Goal: Information Seeking & Learning: Find specific fact

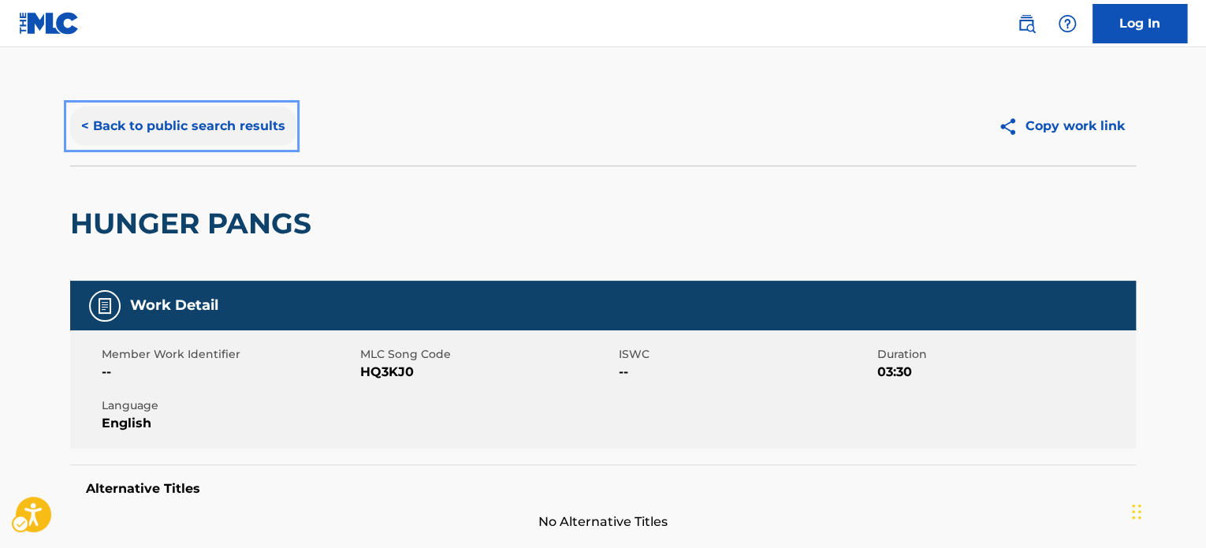
click at [258, 126] on button "< Back to public search results" at bounding box center [183, 125] width 226 height 39
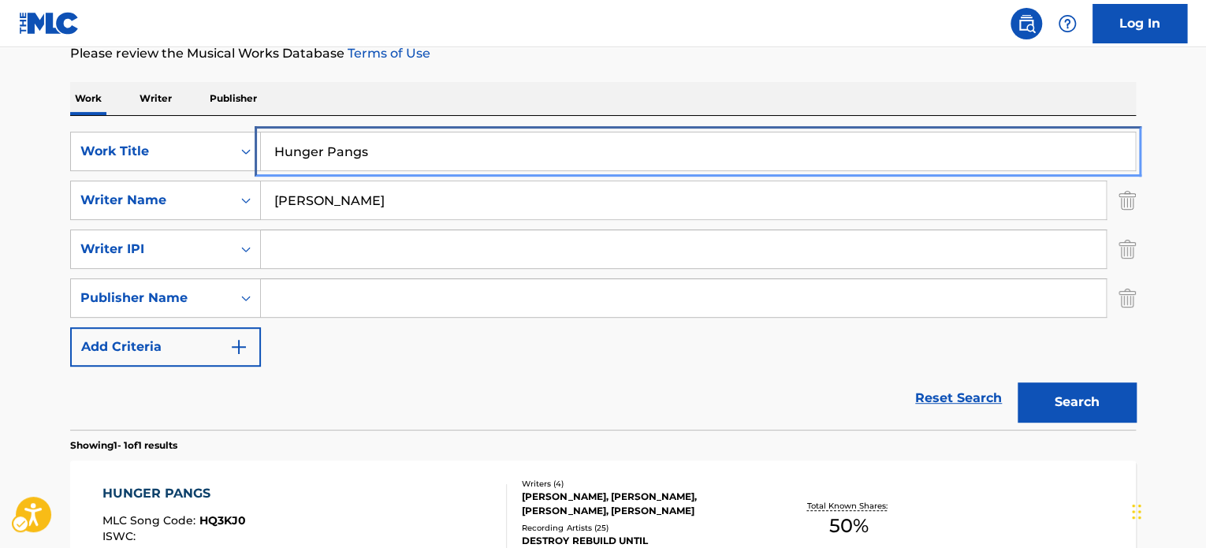
drag, startPoint x: 389, startPoint y: 136, endPoint x: 396, endPoint y: 154, distance: 20.5
paste input "T3253277991"
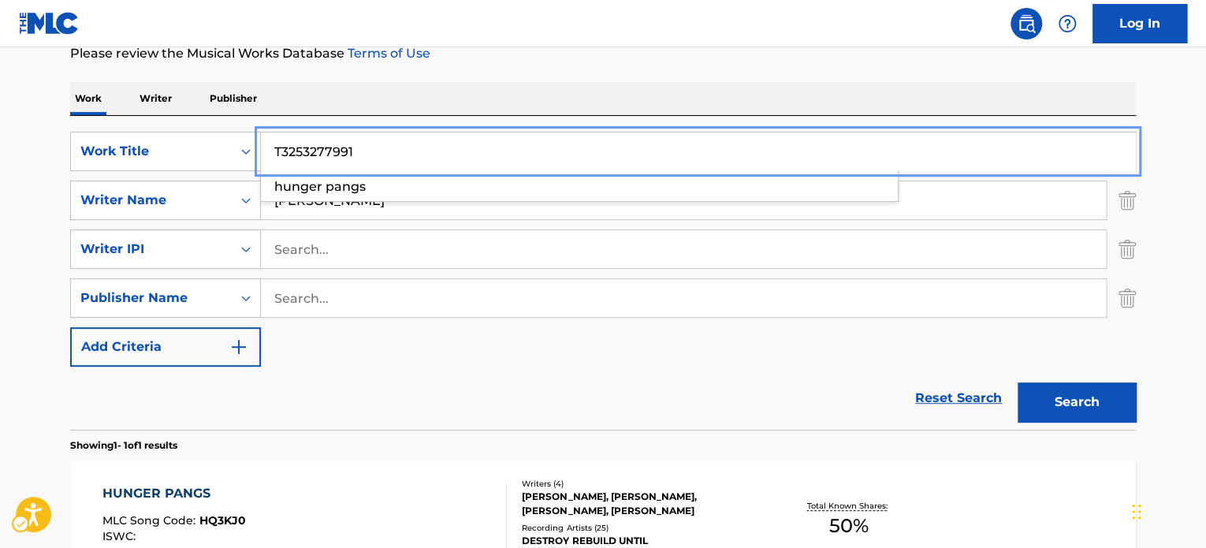
click at [517, 110] on div "Work Writer Publisher" at bounding box center [602, 98] width 1065 height 33
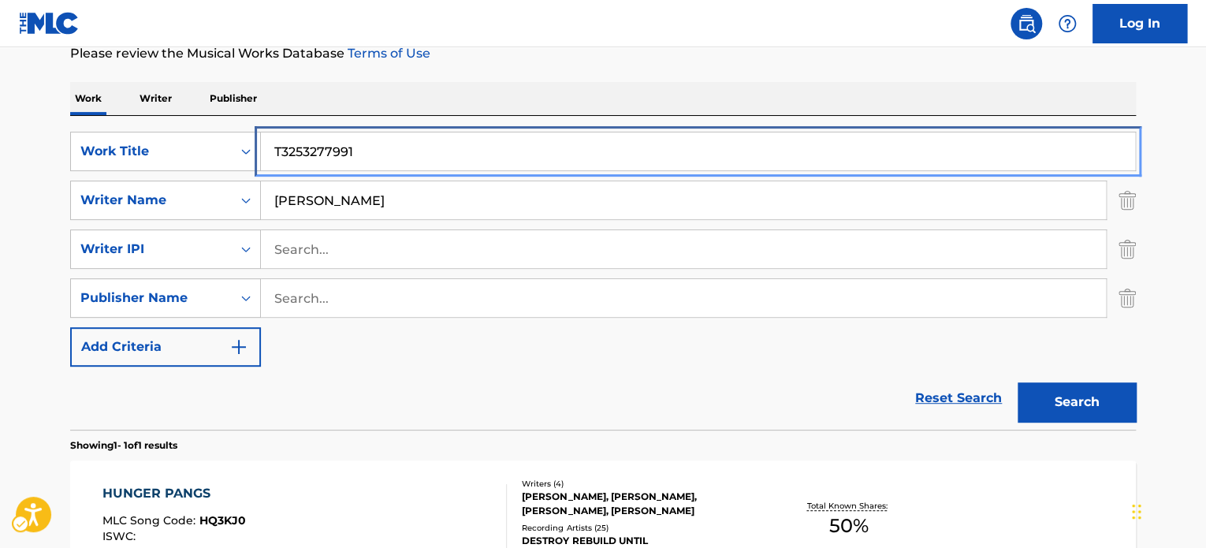
click at [426, 157] on input "T3253277991" at bounding box center [698, 151] width 874 height 38
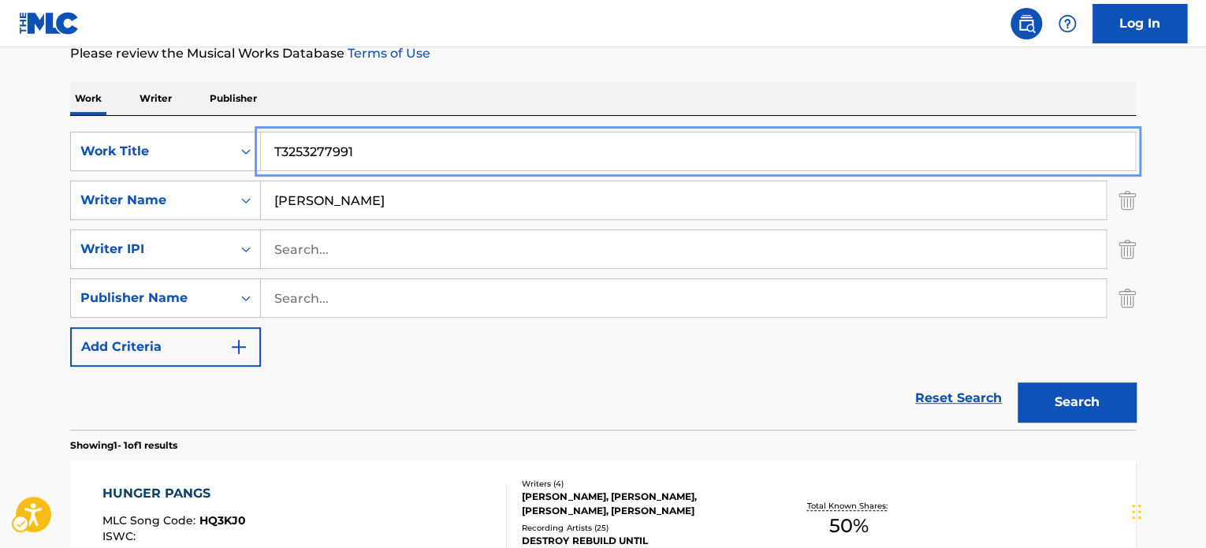
paste input "Shooting For The Skies"
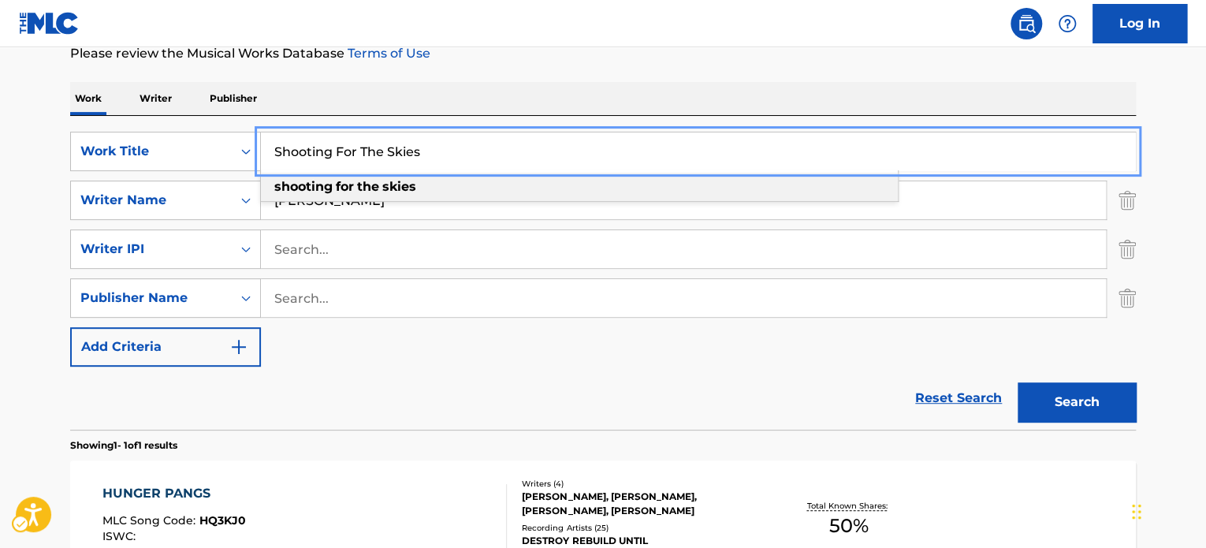
click at [319, 194] on strong "shooting" at bounding box center [303, 186] width 58 height 15
type input "shooting for the skies"
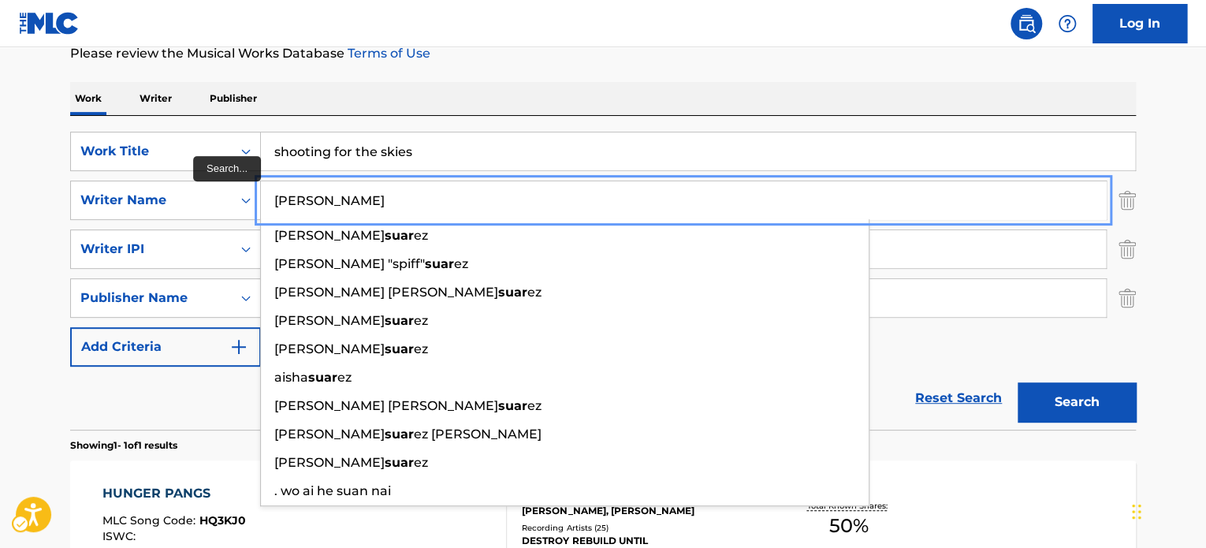
type input "[PERSON_NAME]"
click at [1017, 382] on button "Search" at bounding box center [1076, 401] width 118 height 39
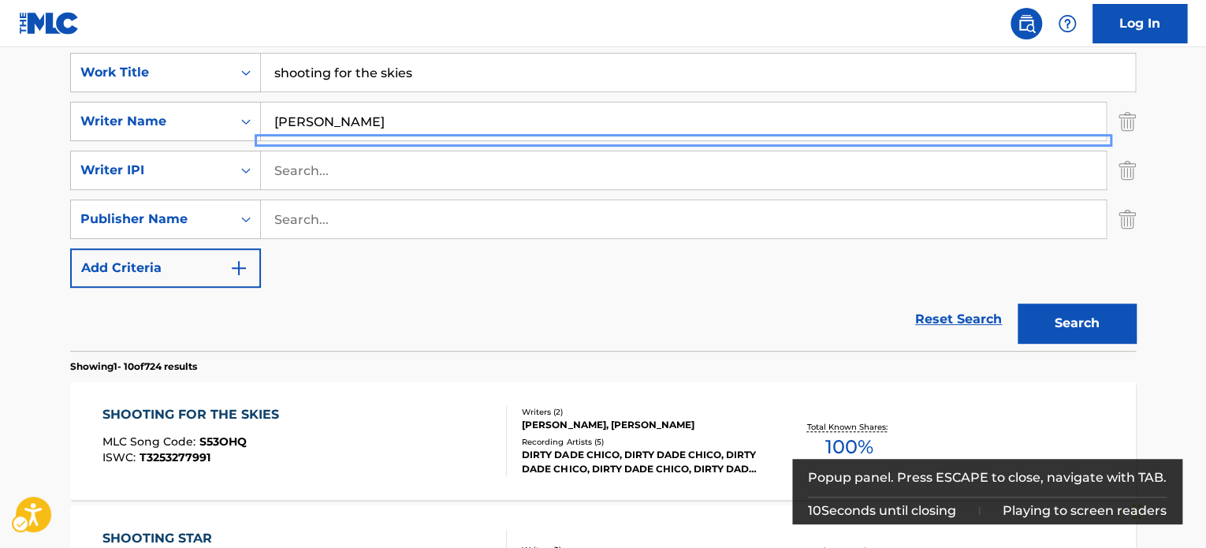
scroll to position [455, 0]
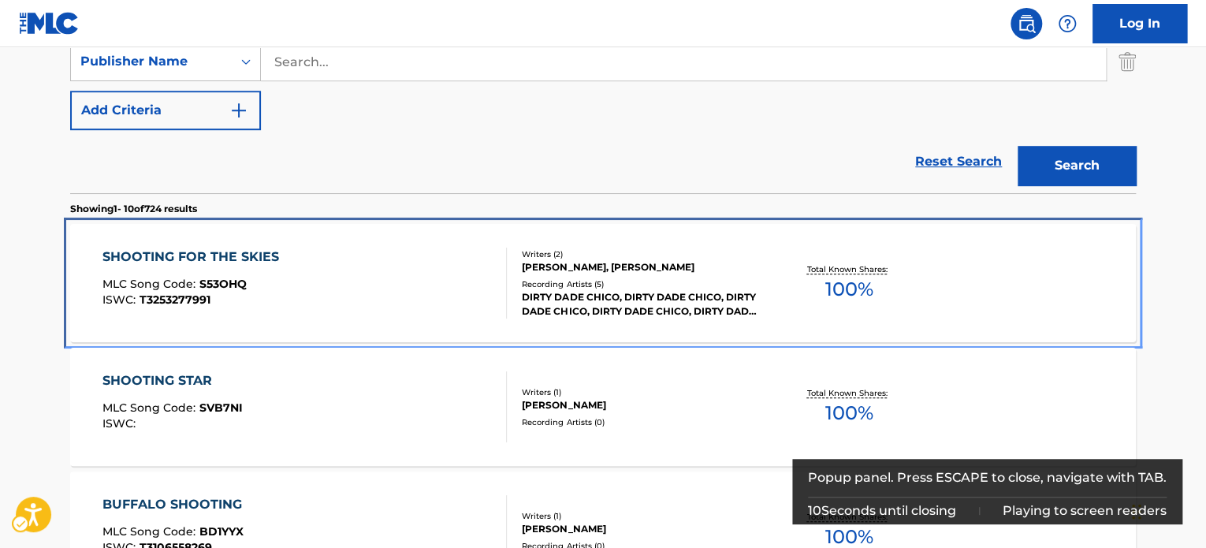
click at [397, 265] on div "SHOOTING FOR THE SKIES MLC Song Code : S53OHQ ISWC : T3253277991" at bounding box center [304, 282] width 405 height 71
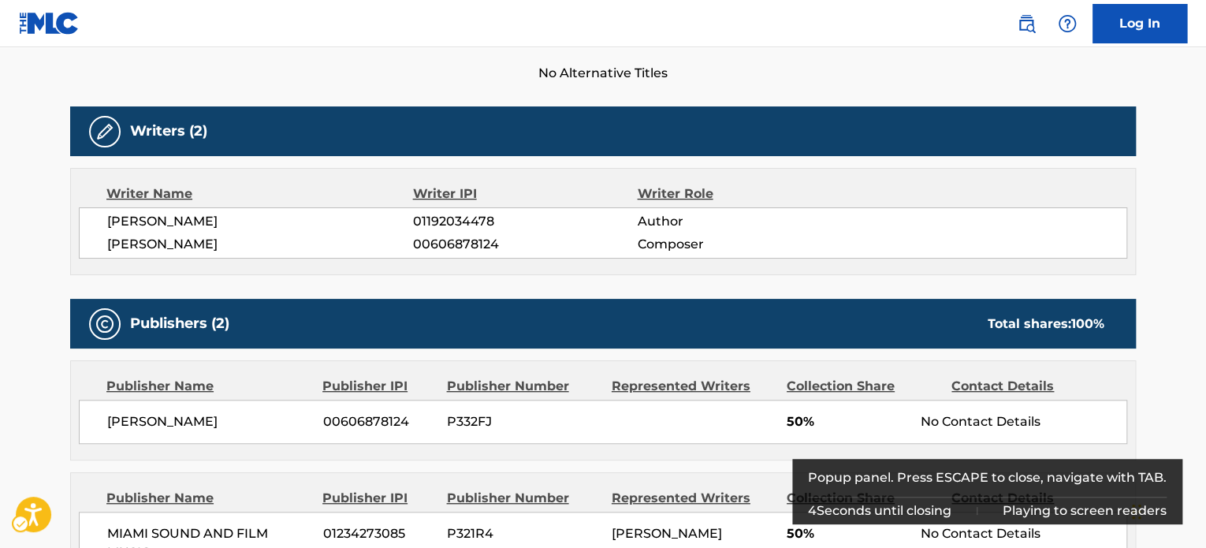
scroll to position [54, 0]
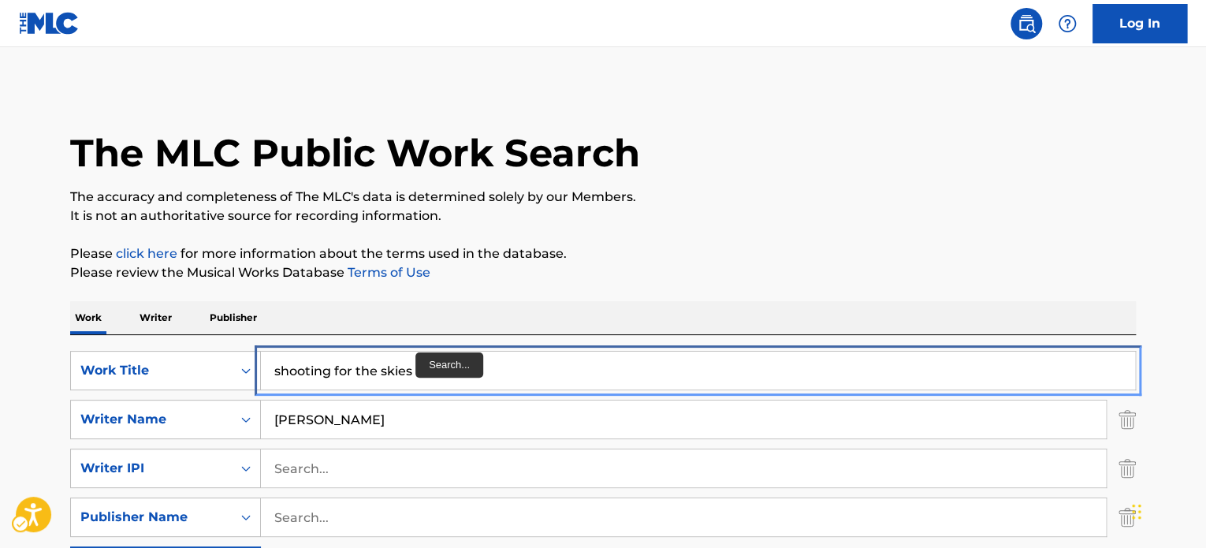
paste input "Keep It 2 Da Crib"
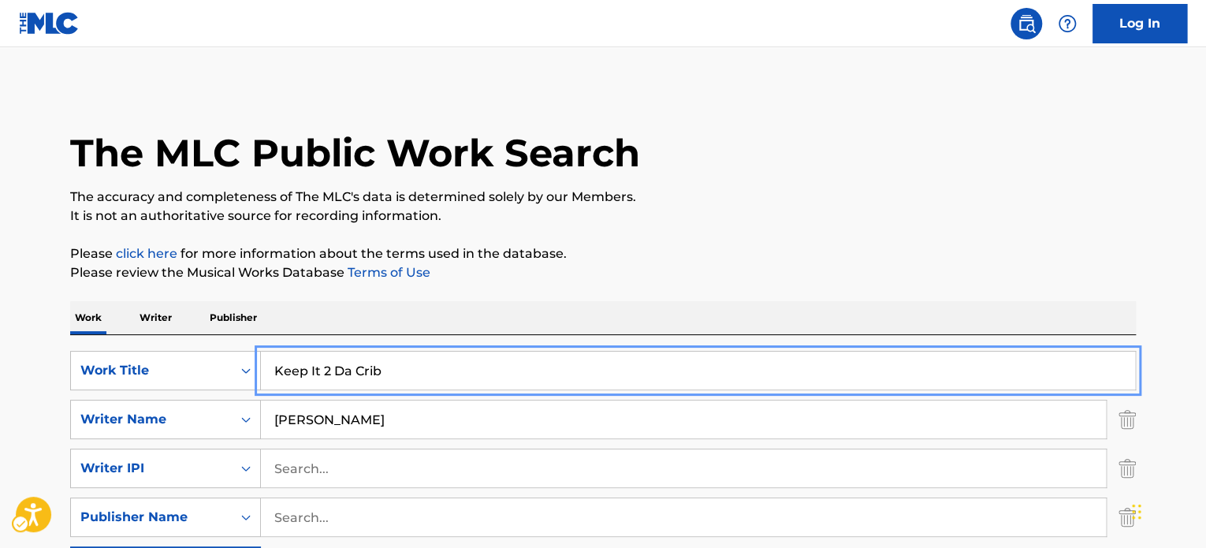
type input "Keep It 2 Da Crib"
click at [871, 209] on p "It is not an authoritative source for recording information." at bounding box center [602, 215] width 1065 height 19
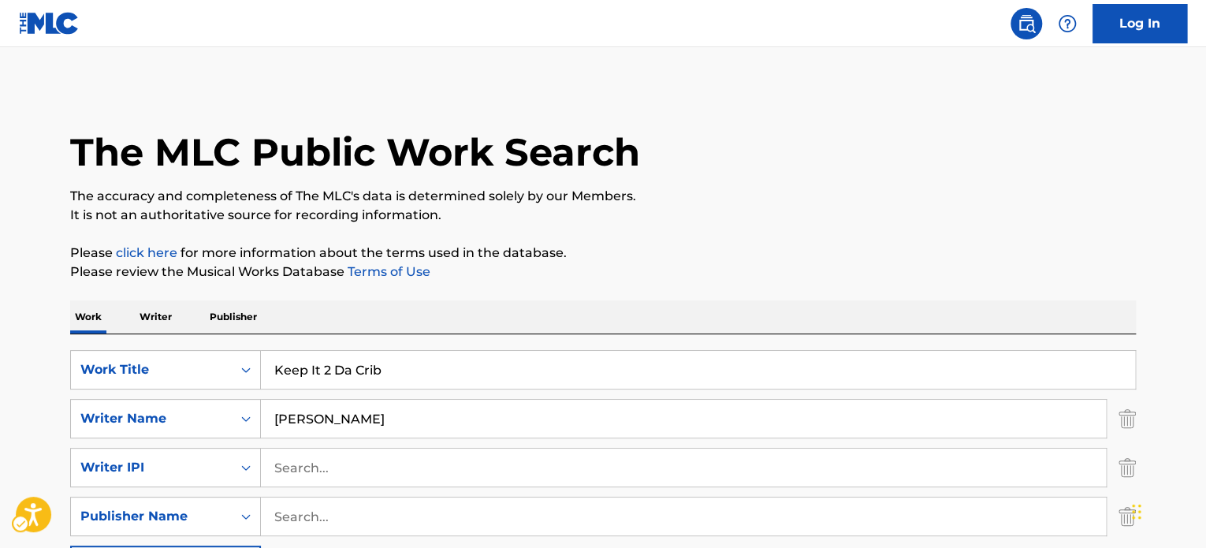
scroll to position [315, 0]
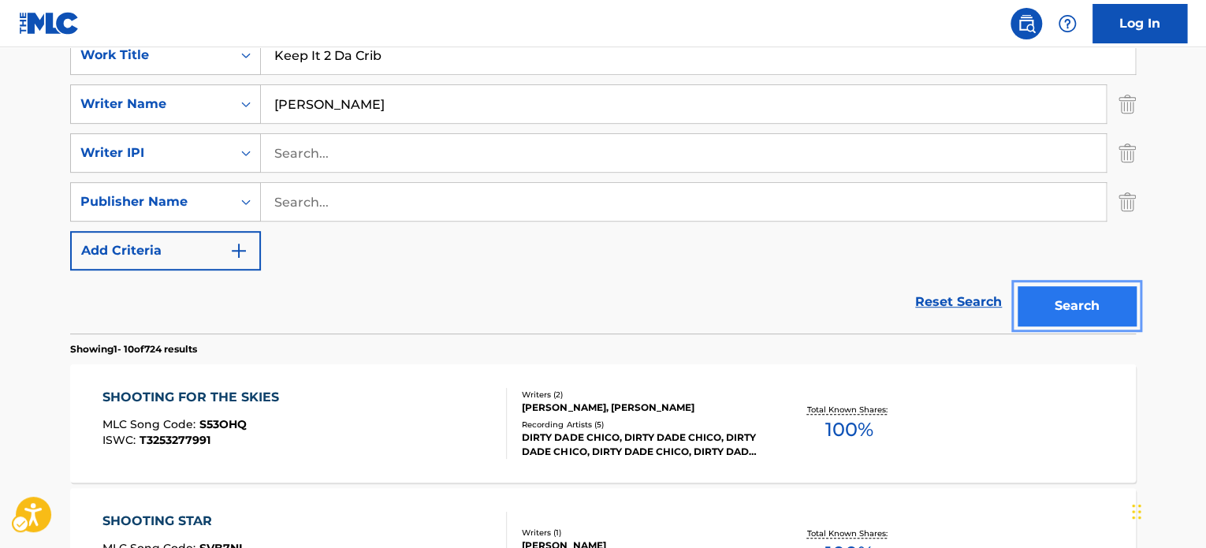
click at [1093, 306] on button "Search" at bounding box center [1076, 305] width 118 height 39
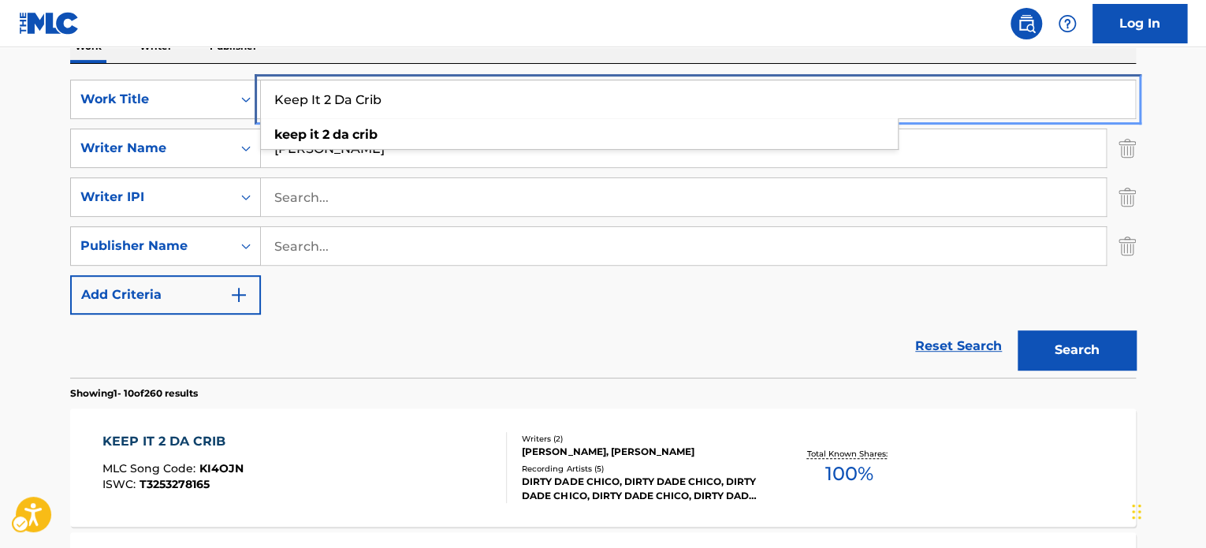
scroll to position [492, 0]
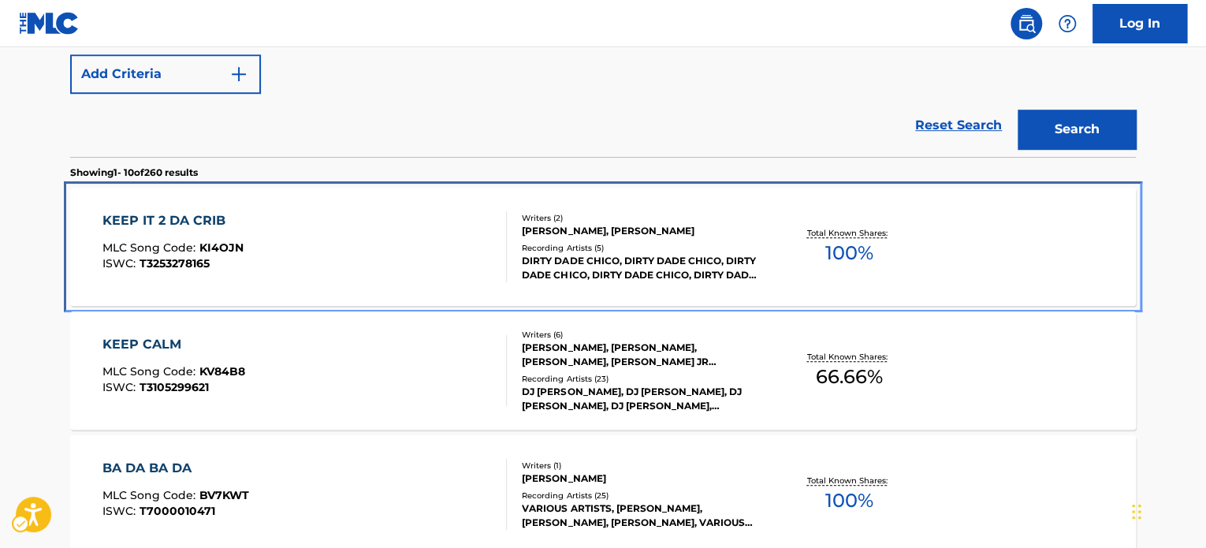
click at [469, 248] on div "KEEP IT 2 DA CRIB MLC Song Code : KI4OJN ISWC : T3253278165" at bounding box center [304, 246] width 405 height 71
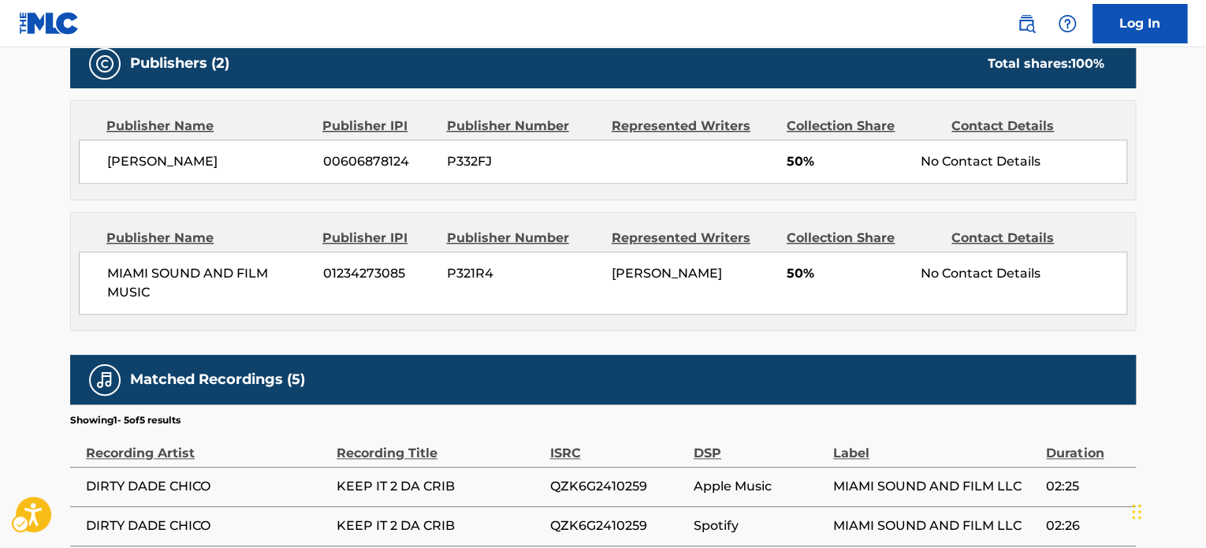
scroll to position [709, 0]
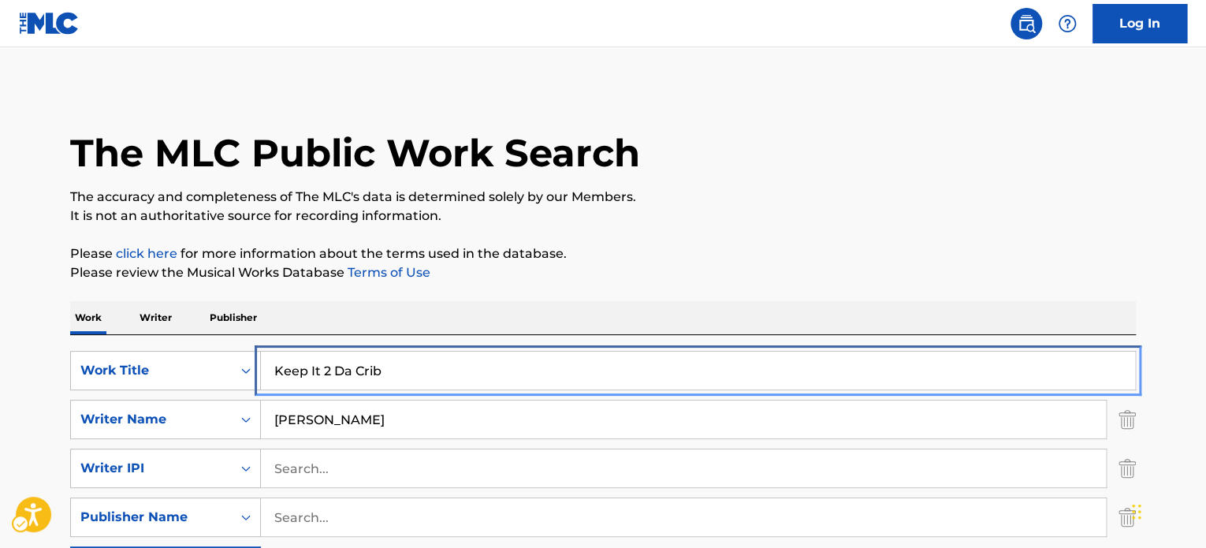
paste input "T3253277639"
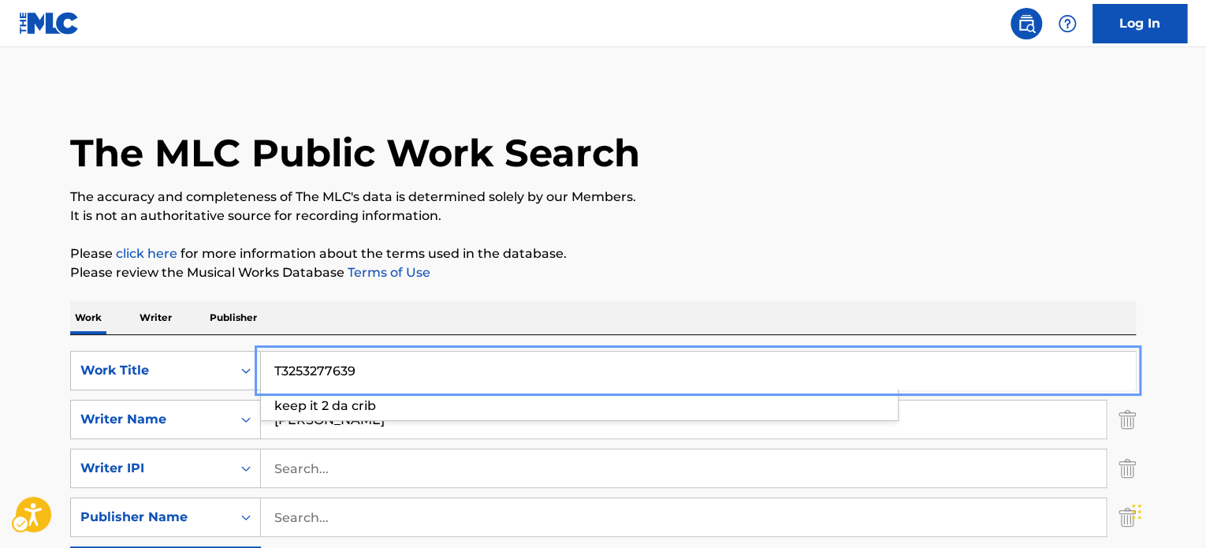
click at [801, 266] on p "Please review the Musical Works Database Terms of Use | New Window" at bounding box center [602, 272] width 1065 height 19
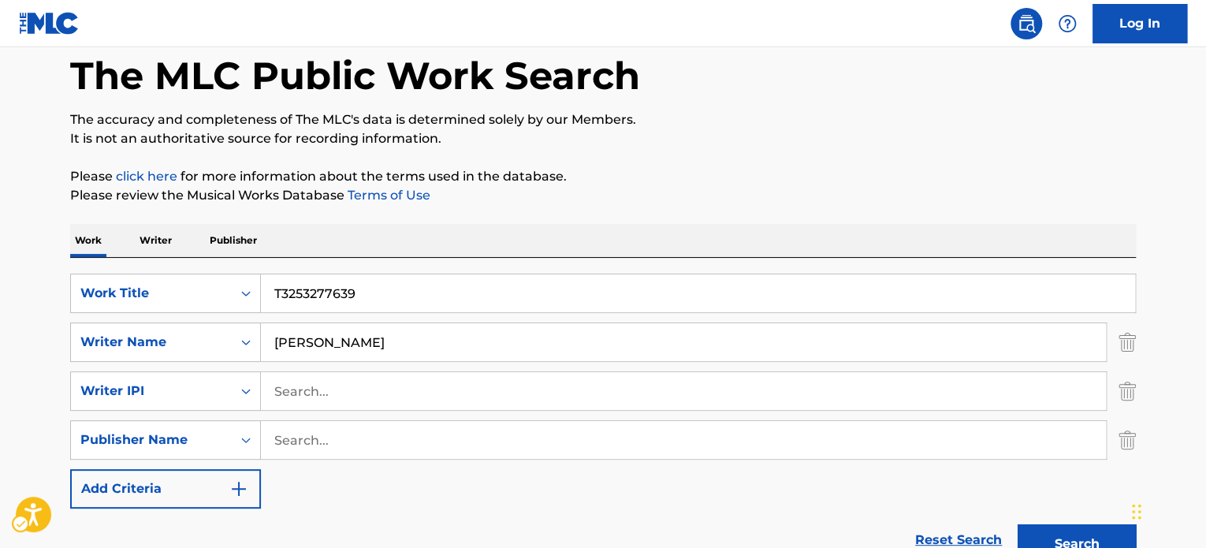
scroll to position [236, 0]
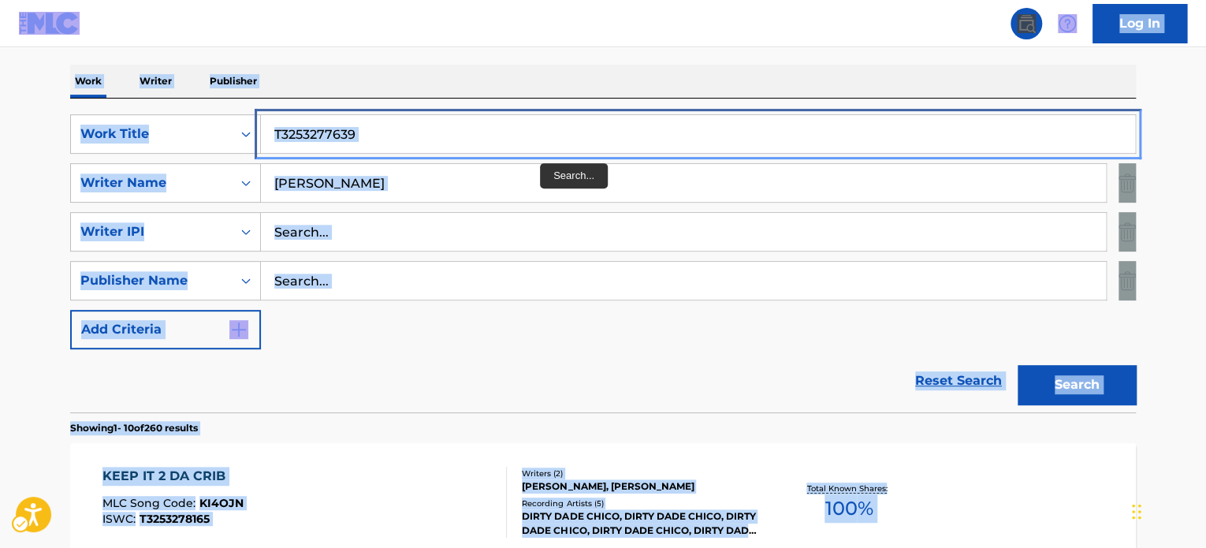
click at [541, 132] on input "T3253277639" at bounding box center [698, 134] width 874 height 38
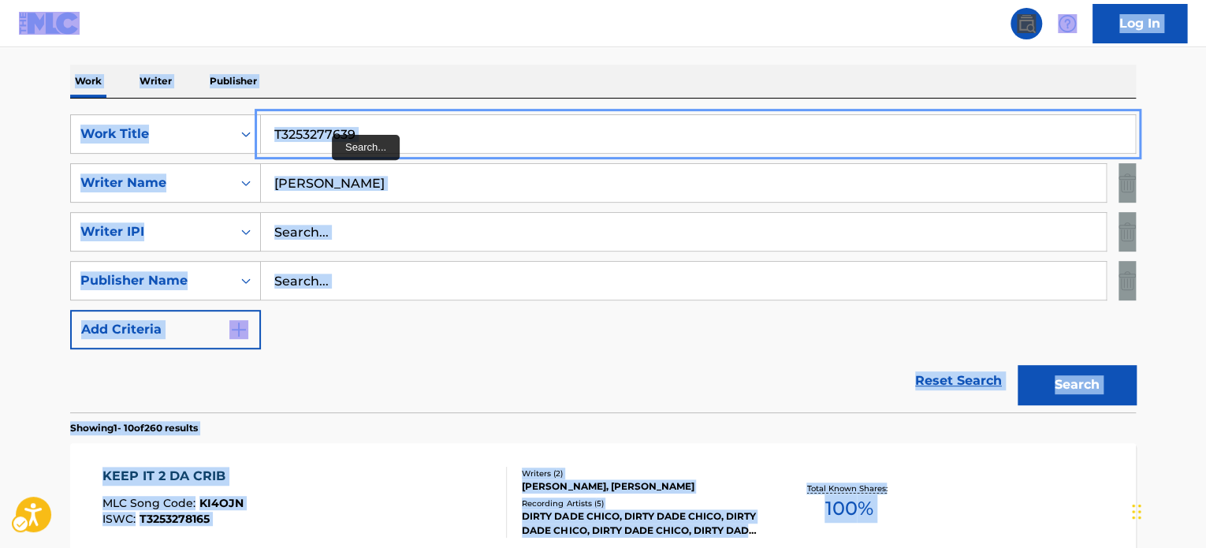
click at [328, 128] on input "T3253277639" at bounding box center [698, 134] width 874 height 38
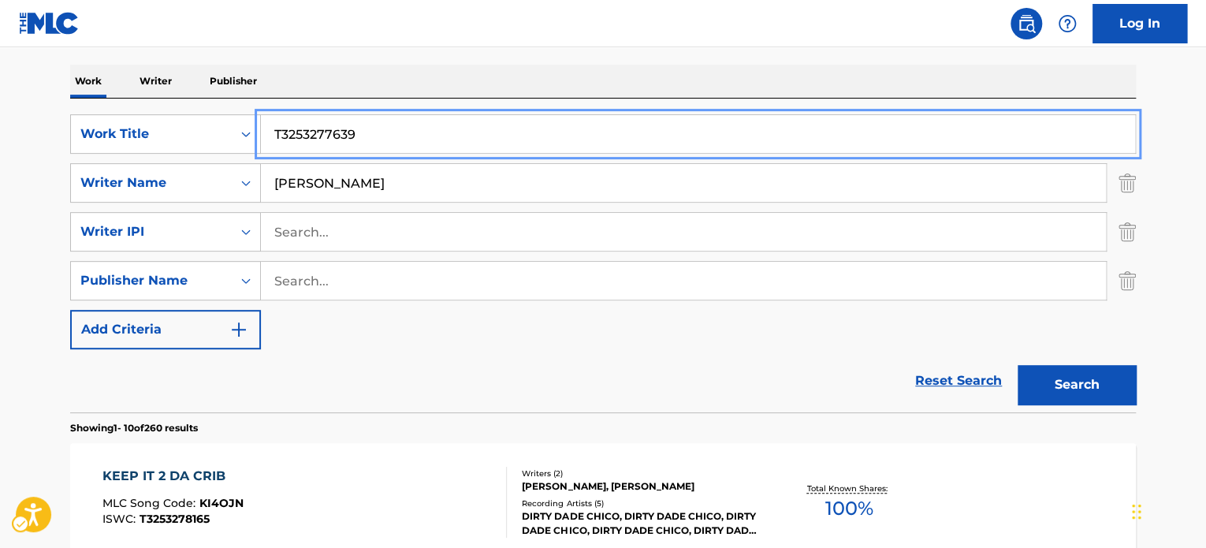
paste input "Nothing But A Dirty Dade [PERSON_NAME]"
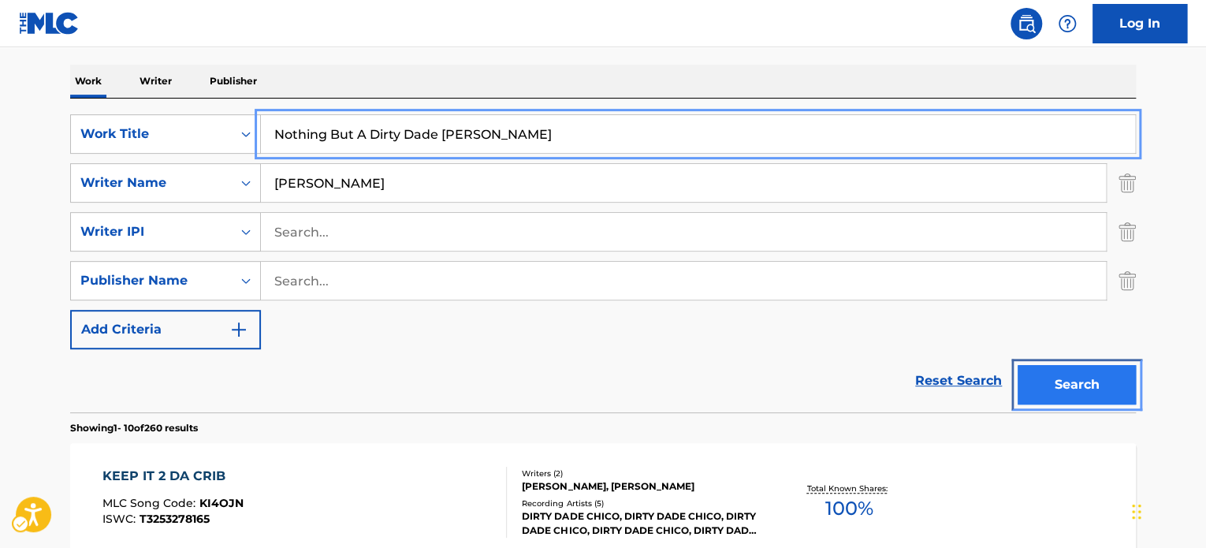
click at [1069, 381] on button "Search" at bounding box center [1076, 384] width 118 height 39
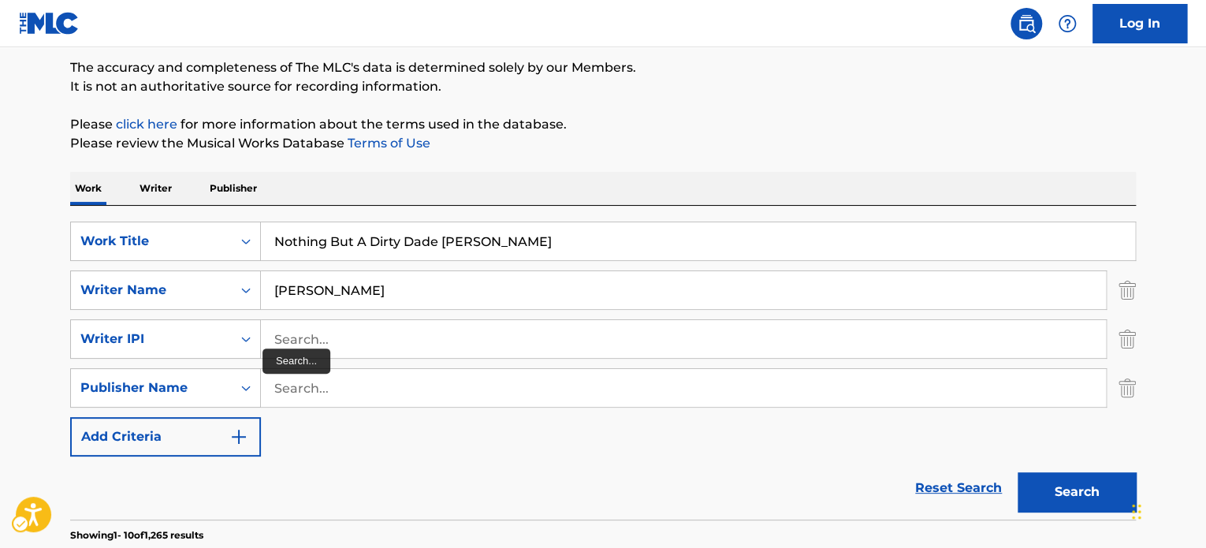
scroll to position [97, 0]
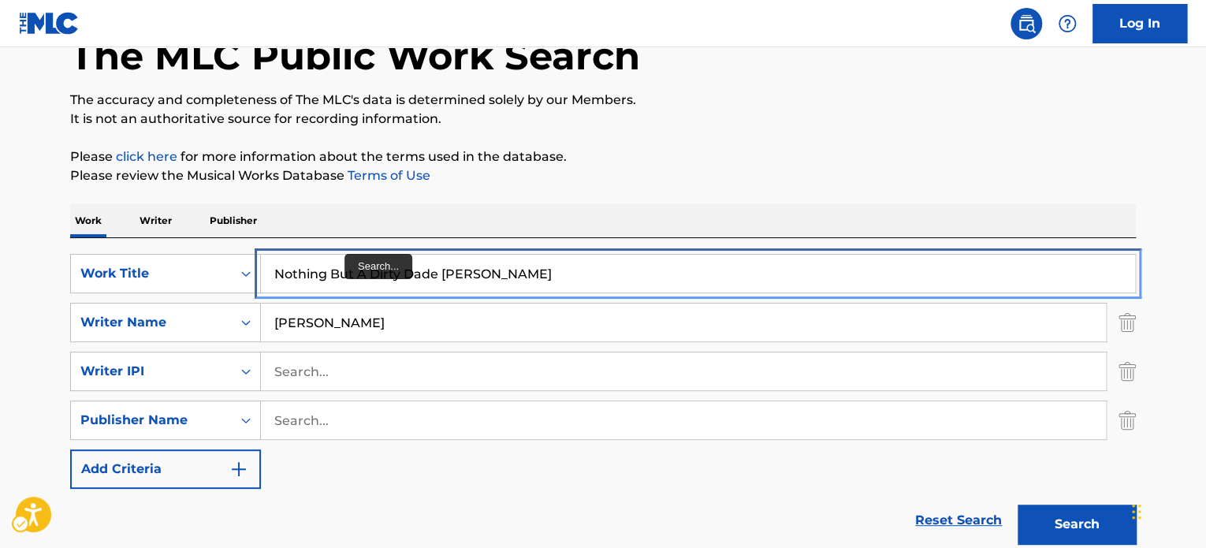
click at [351, 273] on input "Nothing But A Dirty Dade [PERSON_NAME]" at bounding box center [698, 274] width 874 height 38
paste input "Live For You"
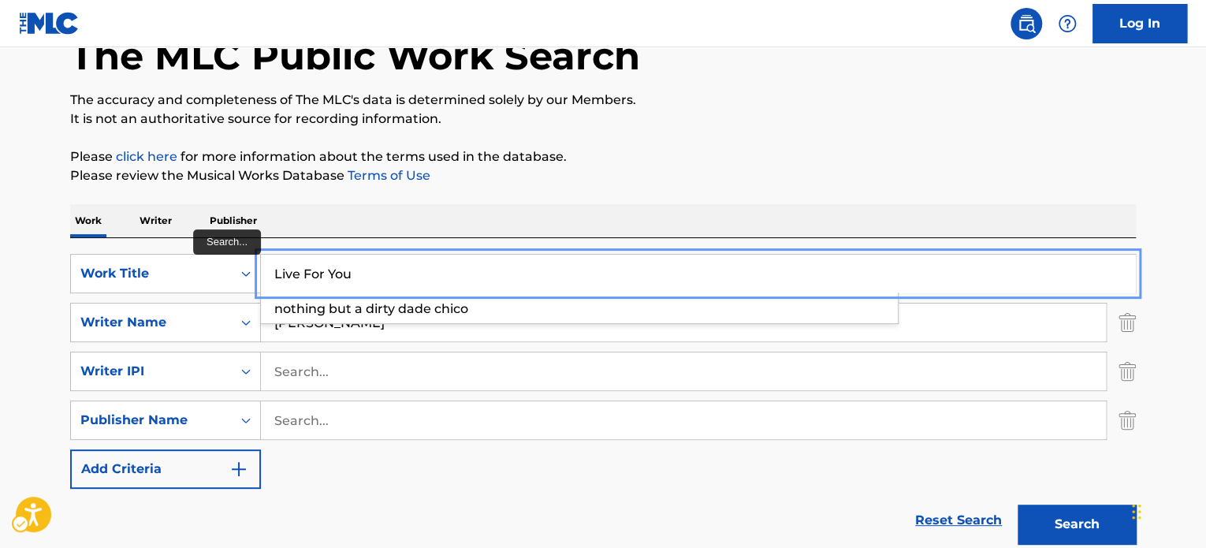
type input "Live For You"
click at [767, 204] on div "Work Writer Publisher" at bounding box center [602, 220] width 1065 height 33
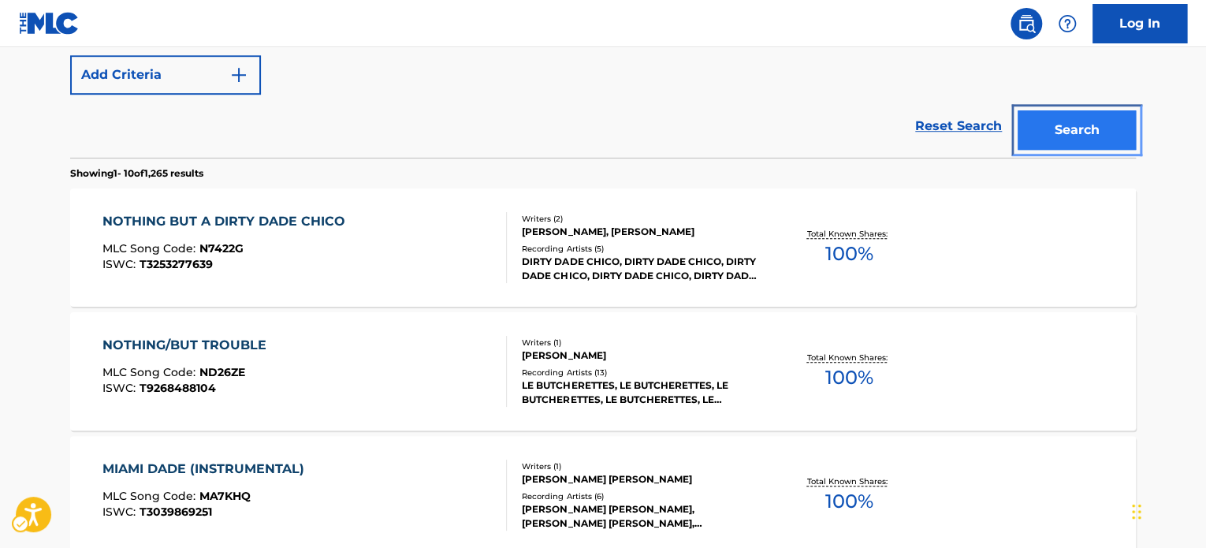
click at [1076, 127] on button "Search" at bounding box center [1076, 129] width 118 height 39
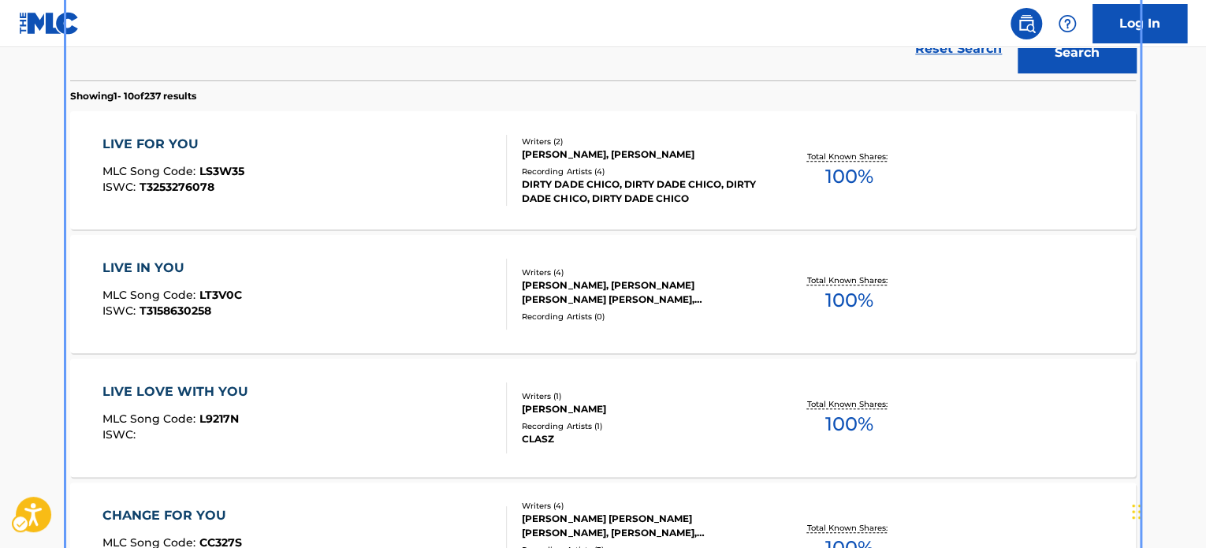
scroll to position [570, 0]
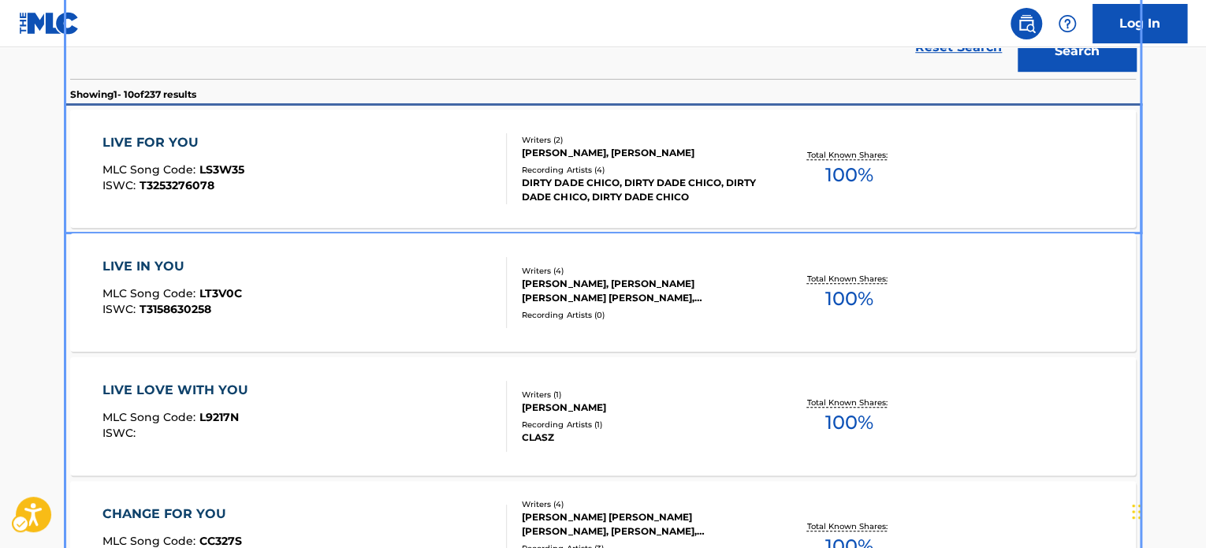
click at [336, 165] on div "LIVE FOR YOU MLC Song Code : LS3W35 ISWC : T3253276078" at bounding box center [304, 168] width 405 height 71
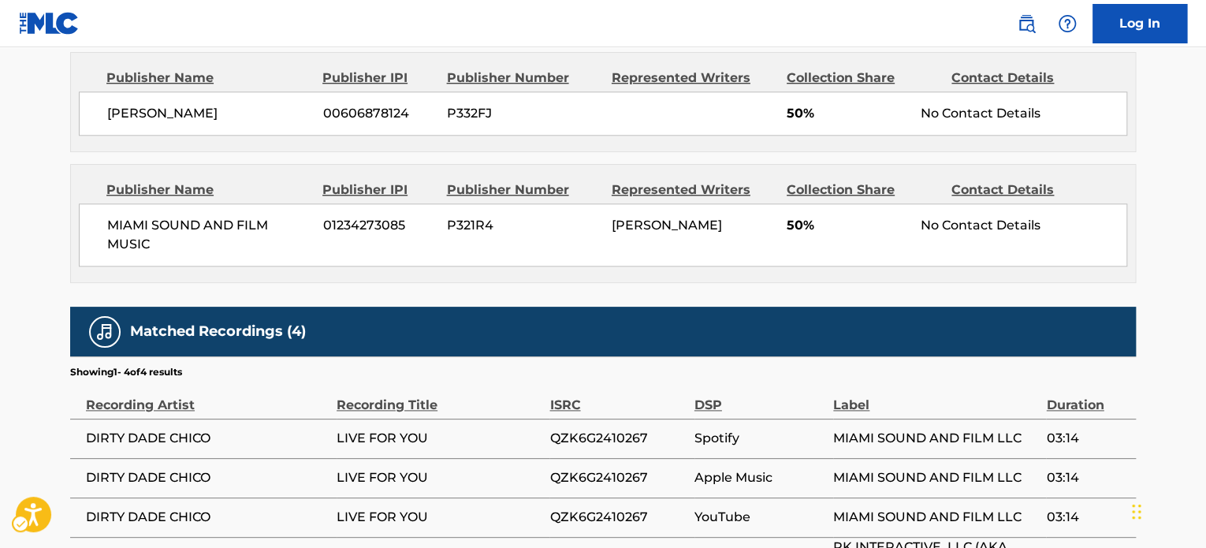
scroll to position [788, 0]
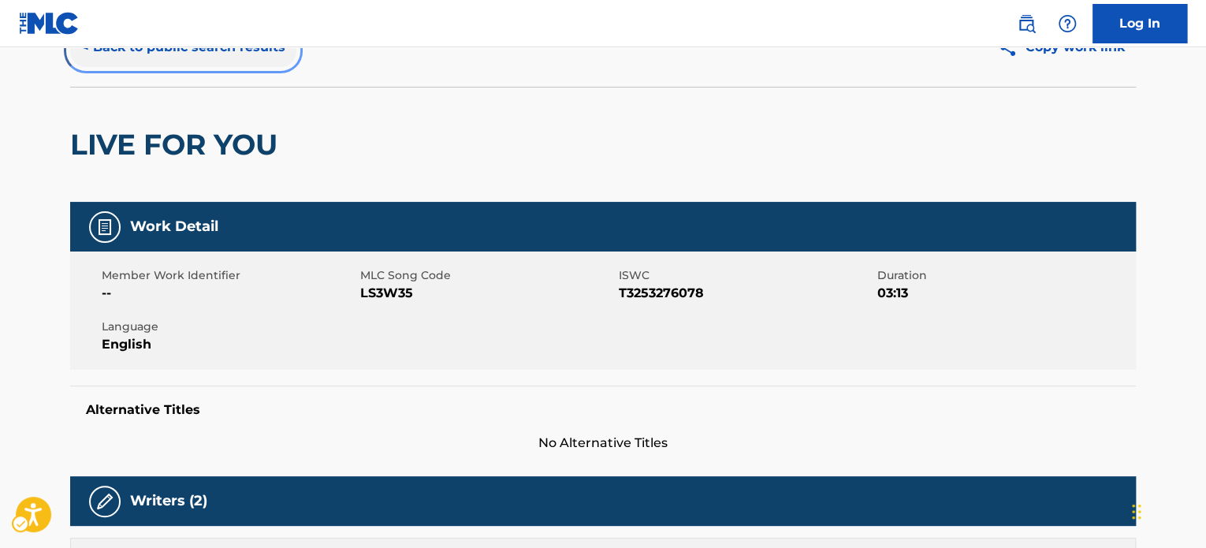
click at [162, 59] on button "< Back to public search results" at bounding box center [183, 47] width 226 height 39
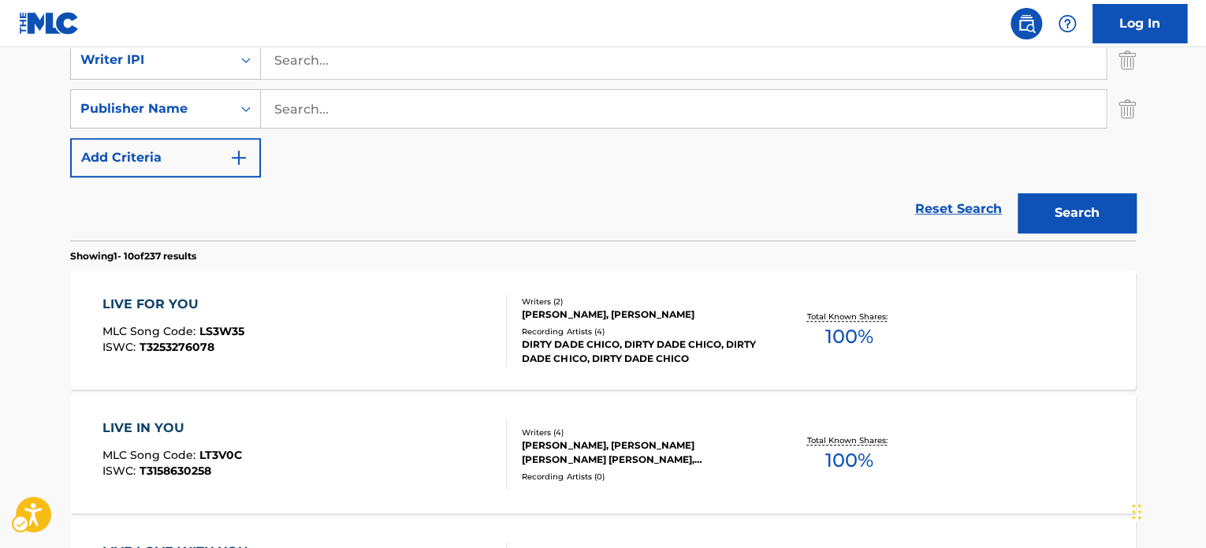
scroll to position [205, 0]
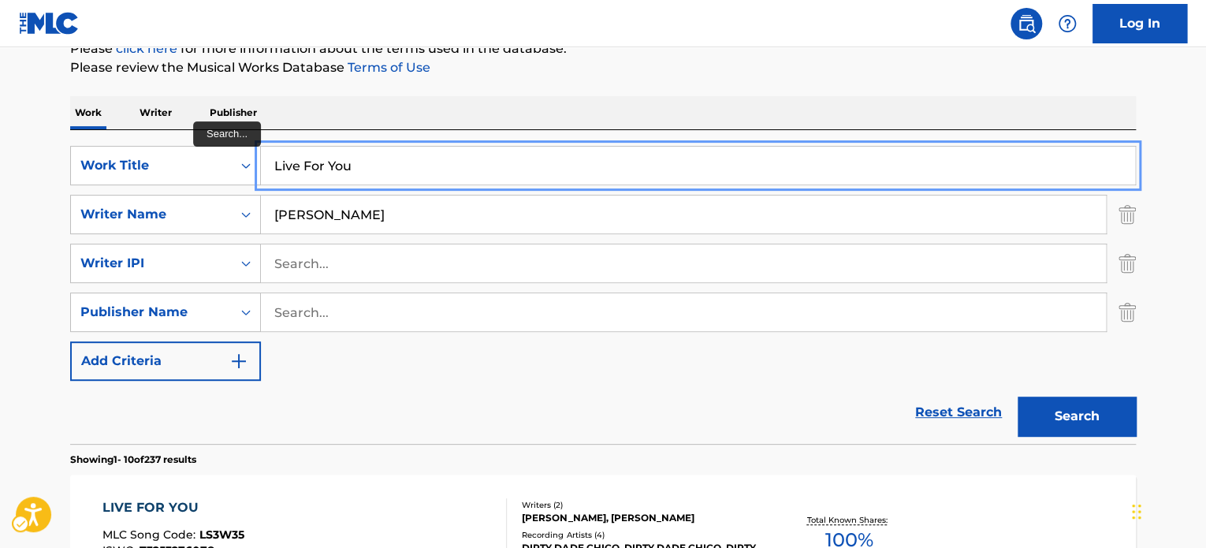
paste input "I Feel So Good"
click at [660, 130] on div "SearchWithCriteriacb530859-a442-4bc4-9bcb-10f11fb52bd2 Work Title I Feel So Goo…" at bounding box center [602, 287] width 1065 height 314
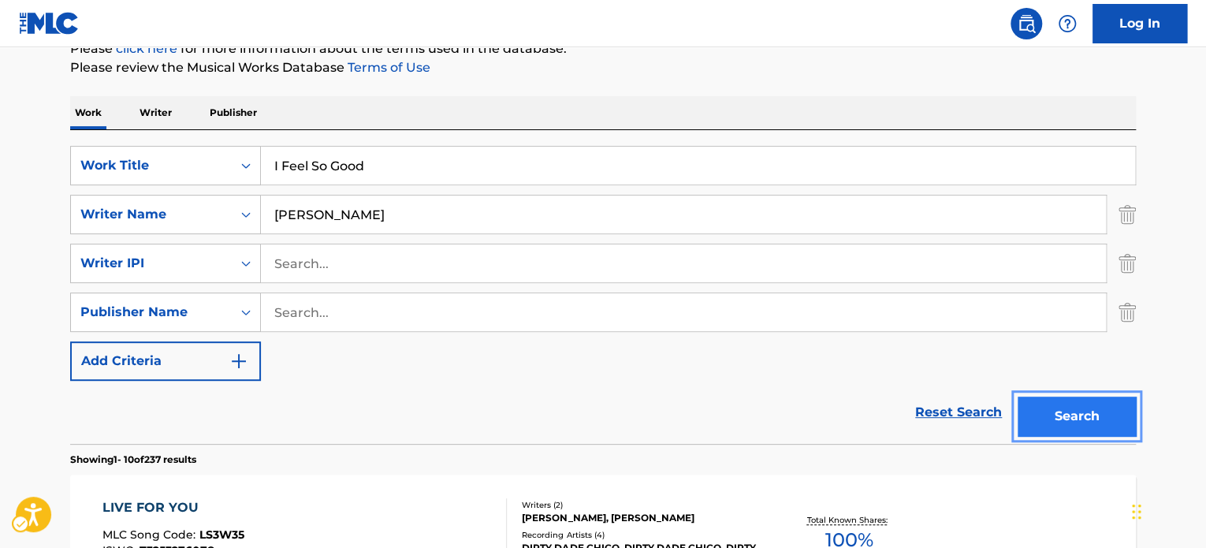
click at [1058, 404] on button "Search" at bounding box center [1076, 415] width 118 height 39
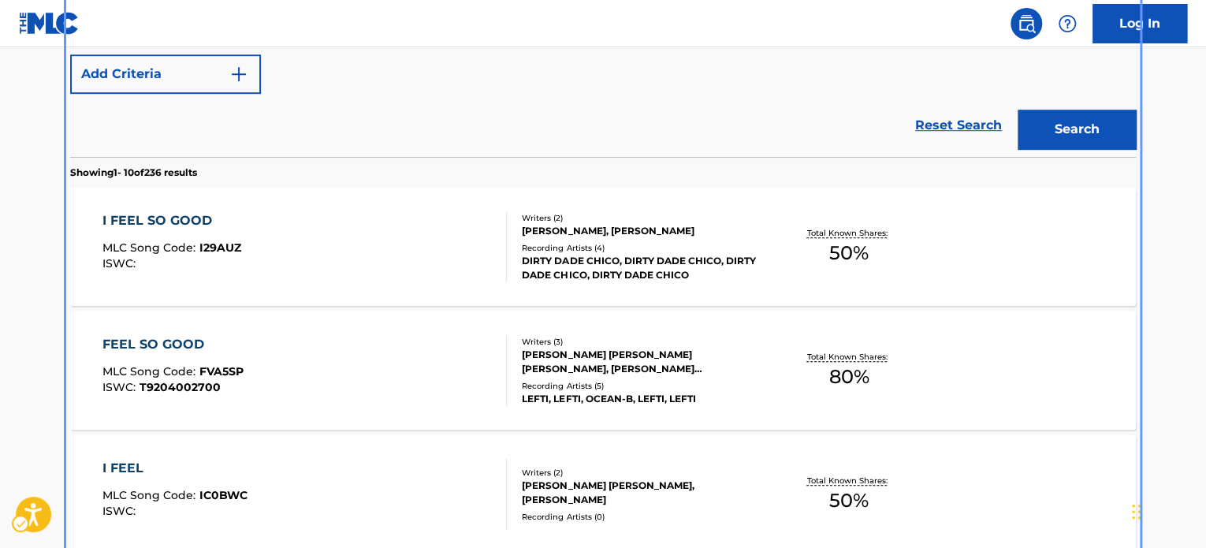
scroll to position [492, 0]
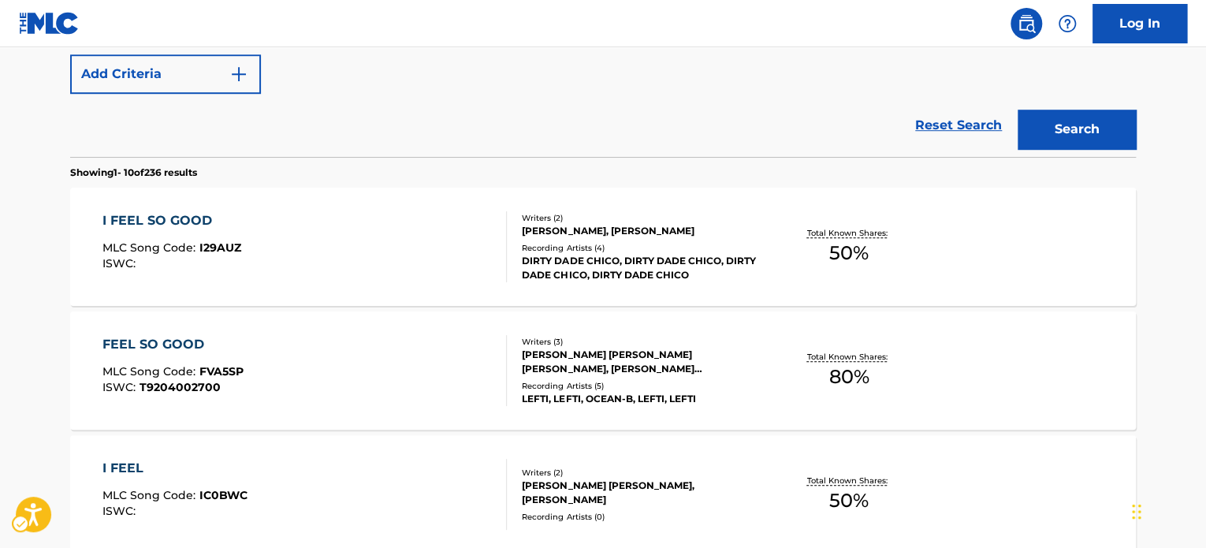
click at [294, 161] on section "Showing 1 - 10 of 236 results" at bounding box center [602, 168] width 1065 height 23
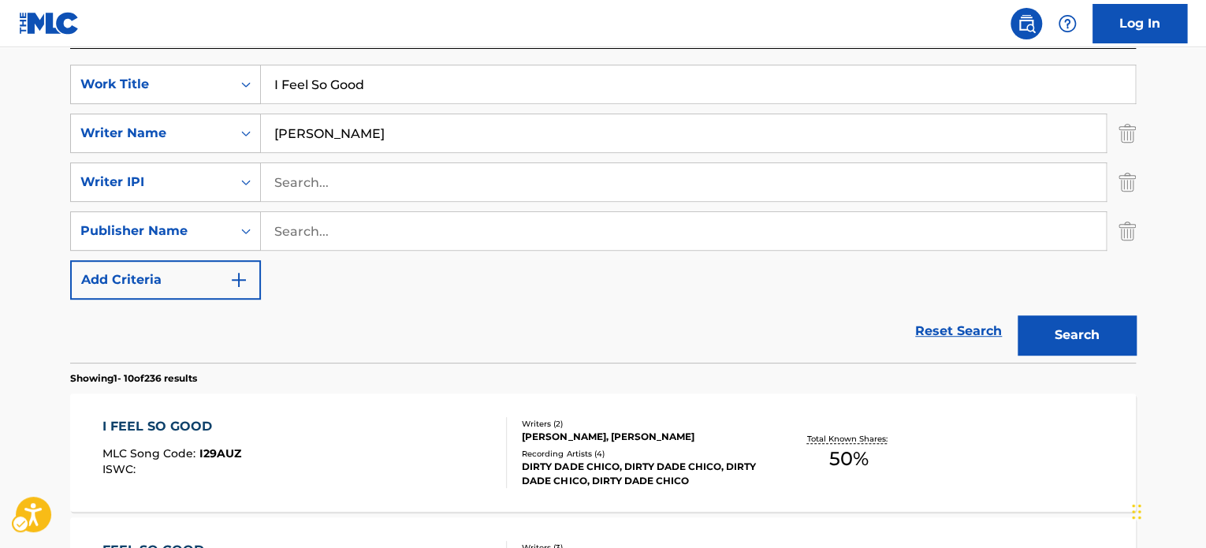
scroll to position [19, 0]
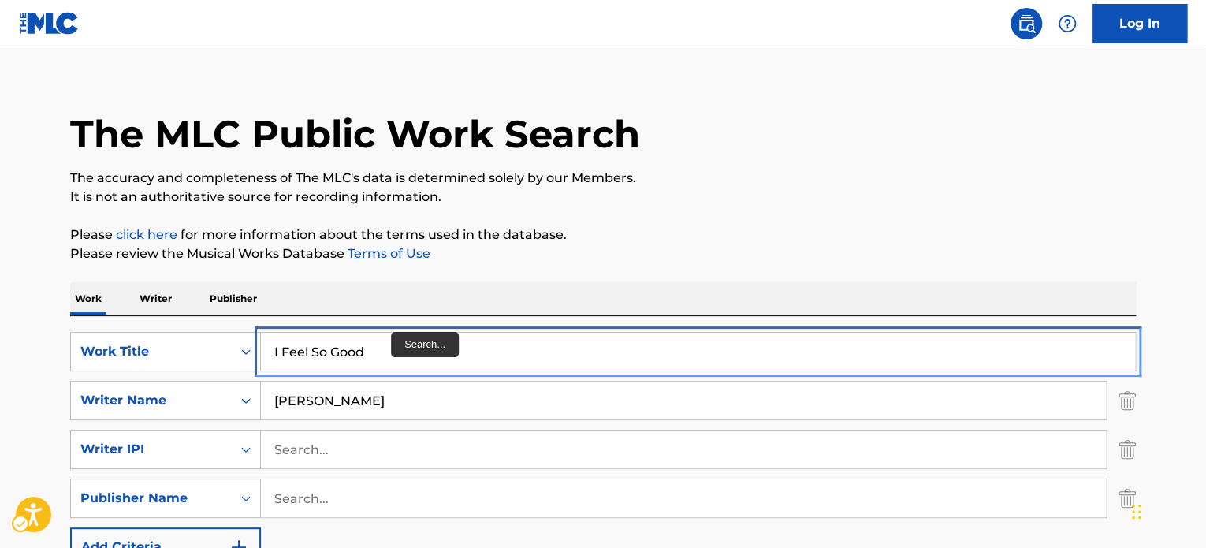
drag, startPoint x: 395, startPoint y: 342, endPoint x: 478, endPoint y: 318, distance: 86.8
click at [395, 342] on input "I Feel So Good" at bounding box center [698, 352] width 874 height 38
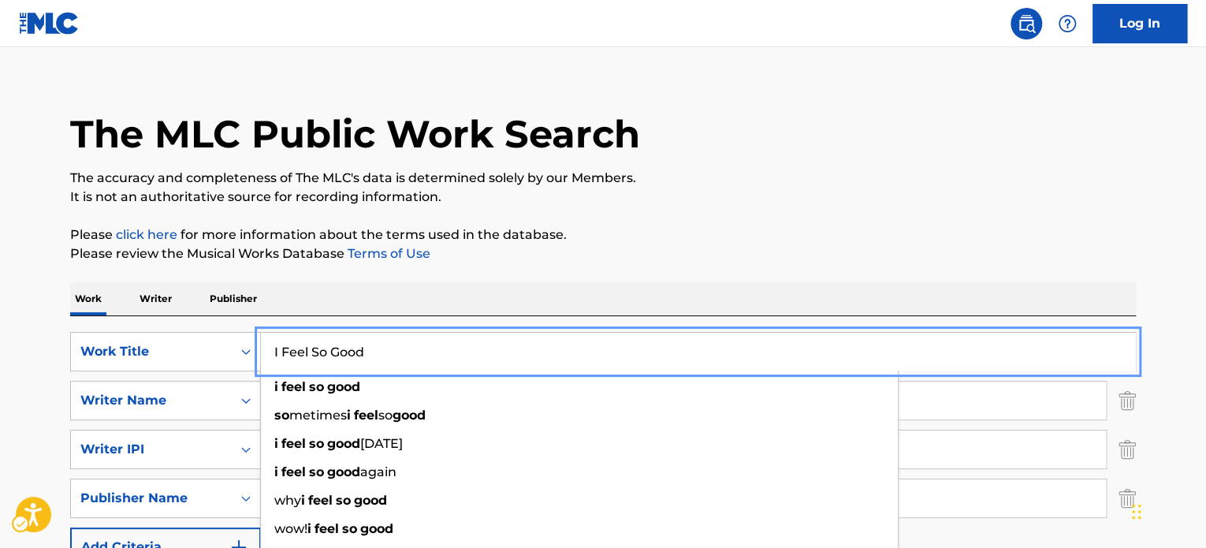
paste input "Like It’s A [DATE] Night"
click at [857, 169] on p "The accuracy and completeness of The MLC's data is determined solely by our Mem…" at bounding box center [602, 178] width 1065 height 19
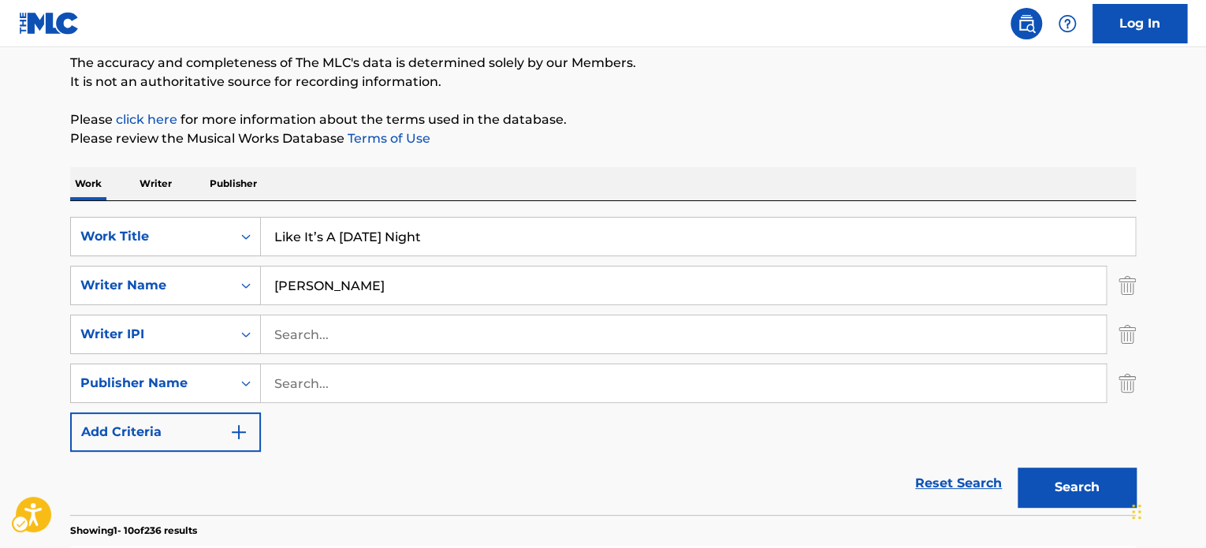
scroll to position [255, 0]
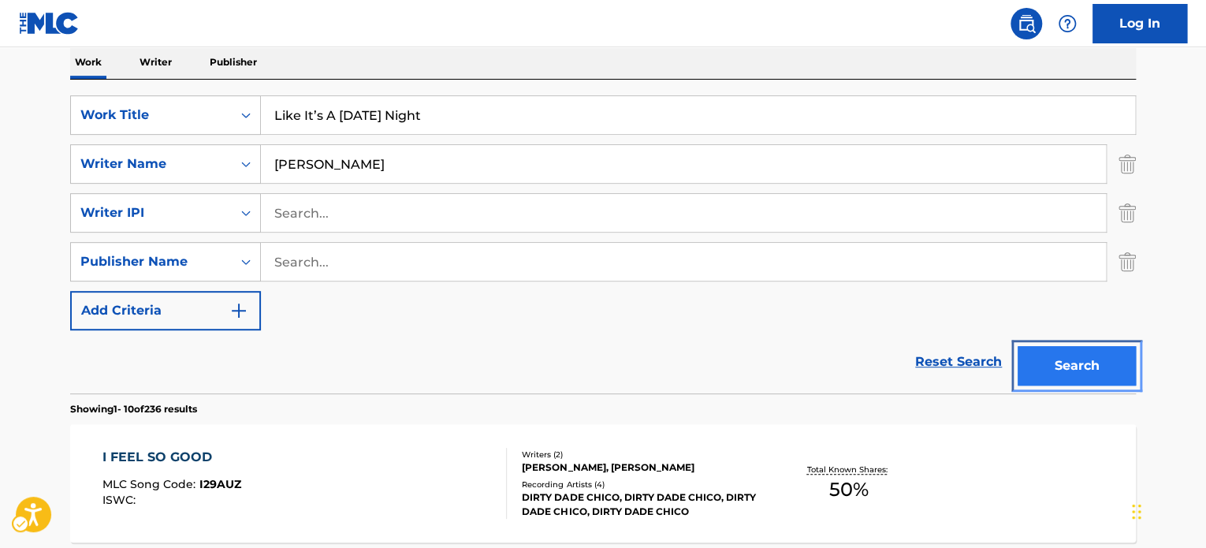
click at [1075, 348] on button "Search" at bounding box center [1076, 365] width 118 height 39
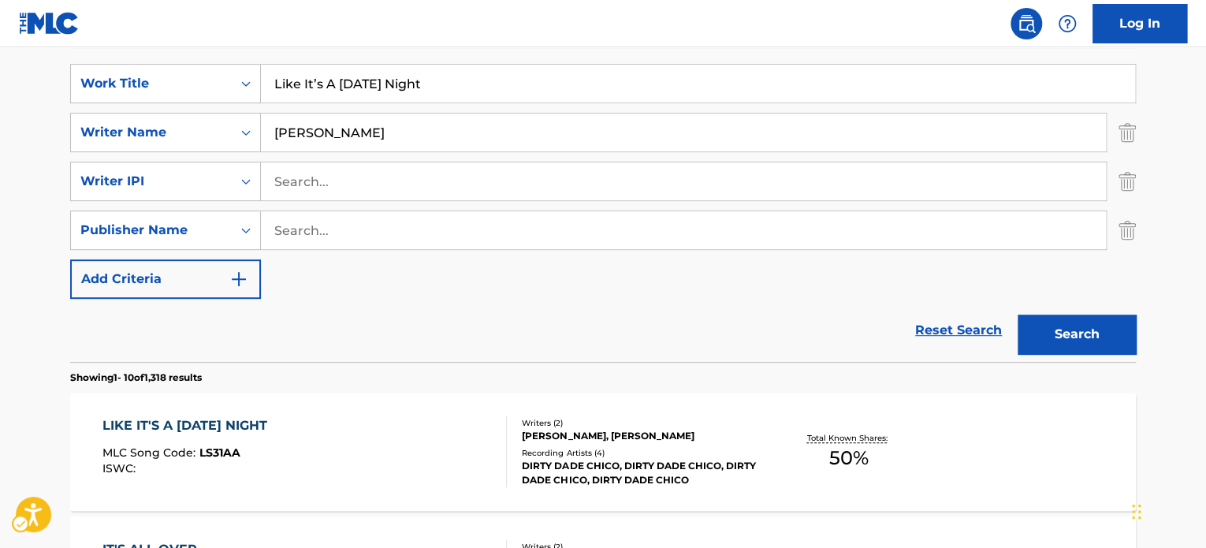
scroll to position [0, 0]
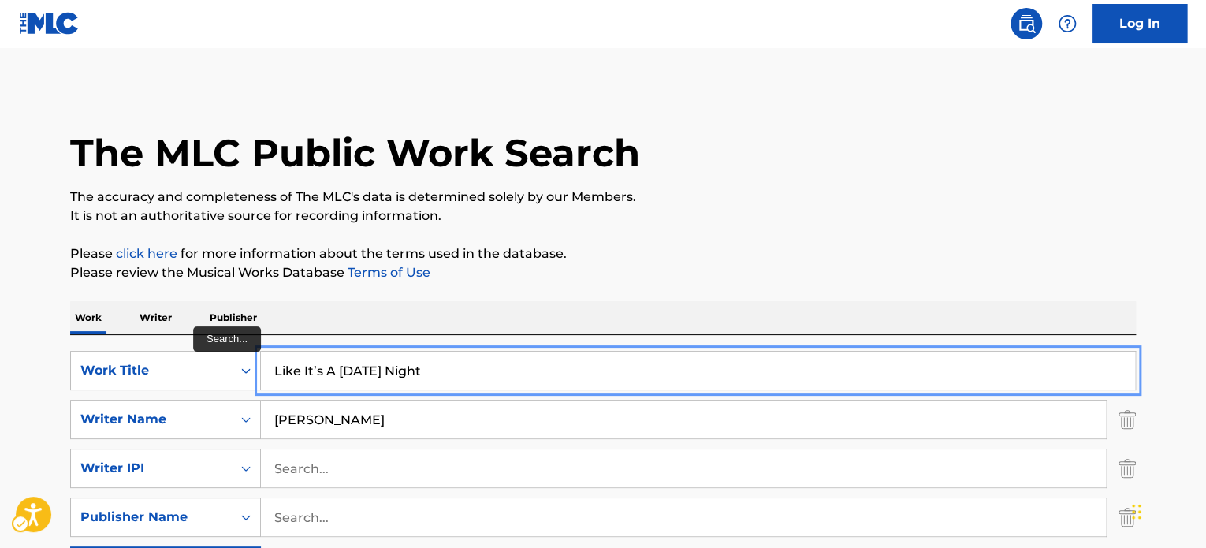
click at [391, 355] on input "Like It’s A [DATE] Night" at bounding box center [698, 370] width 874 height 38
paste input "I’m So Hot"
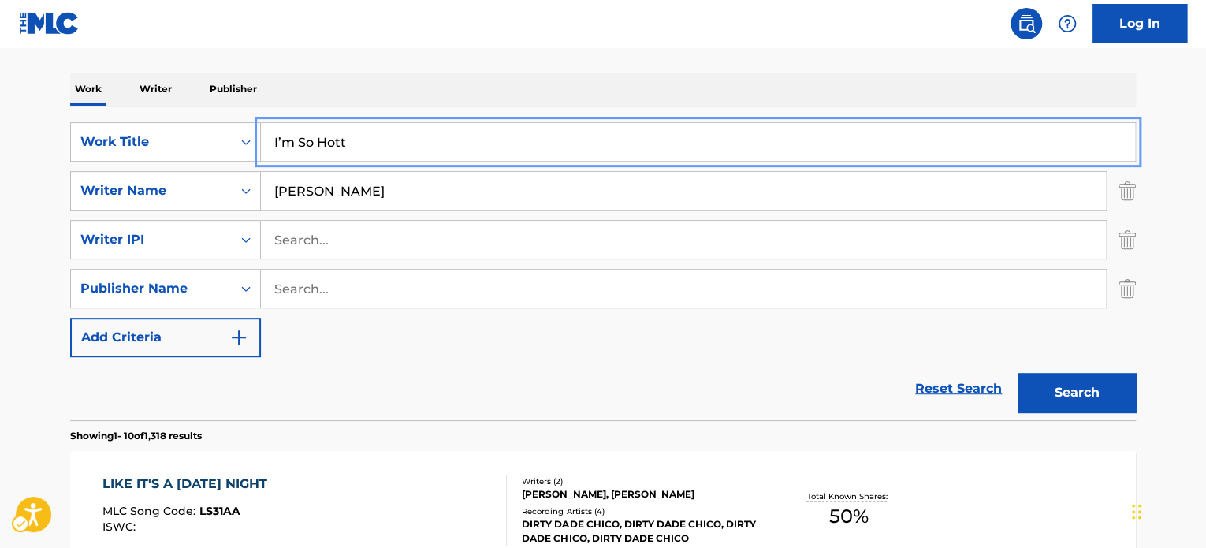
scroll to position [236, 0]
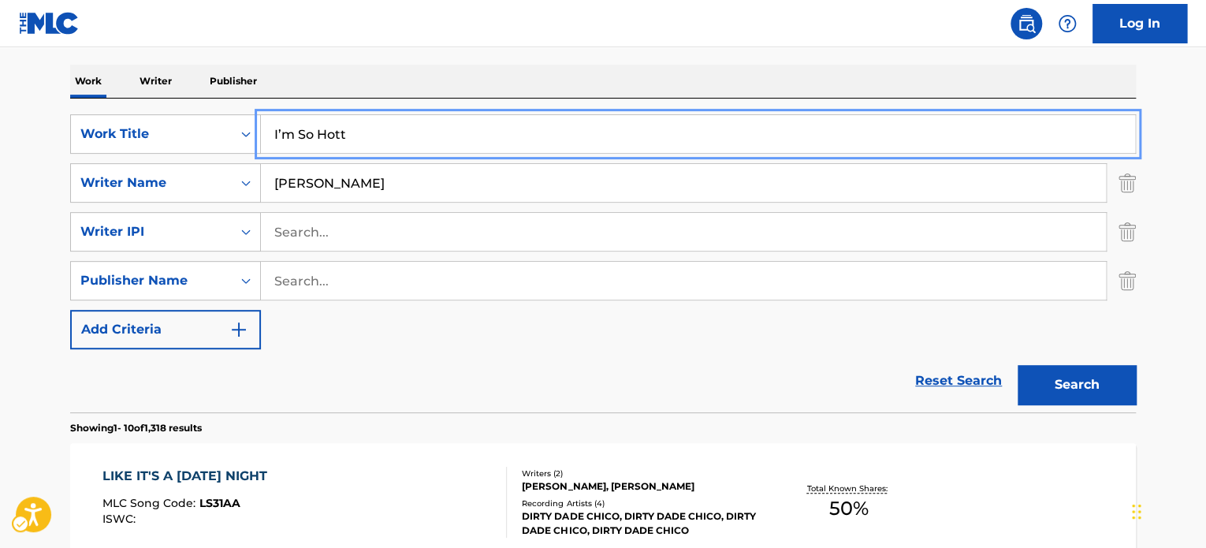
type input "I’m So Hott"
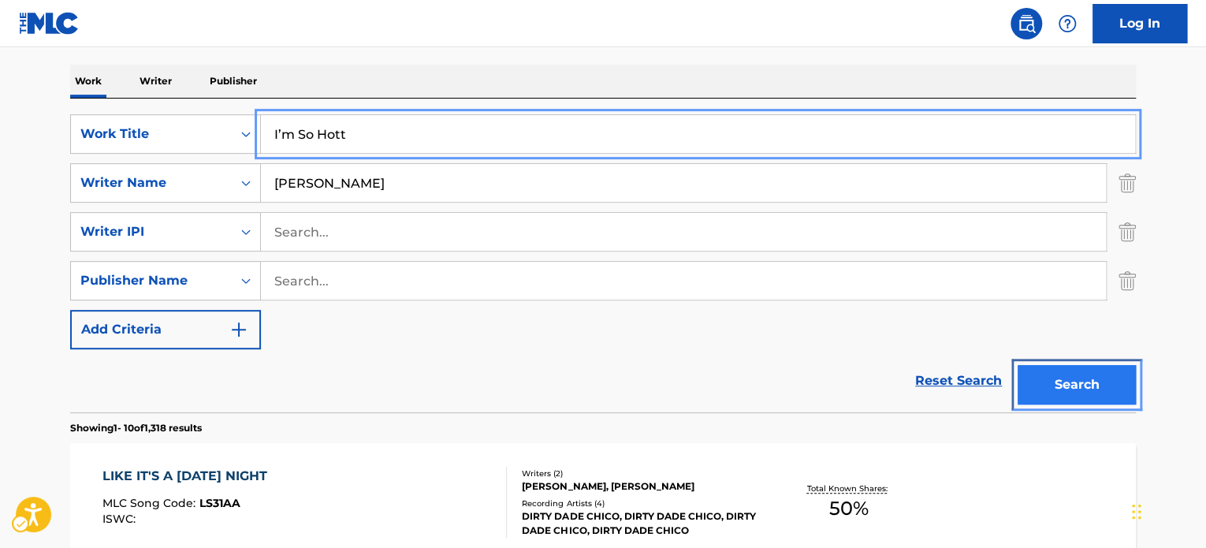
click at [1081, 377] on button "Search" at bounding box center [1076, 384] width 118 height 39
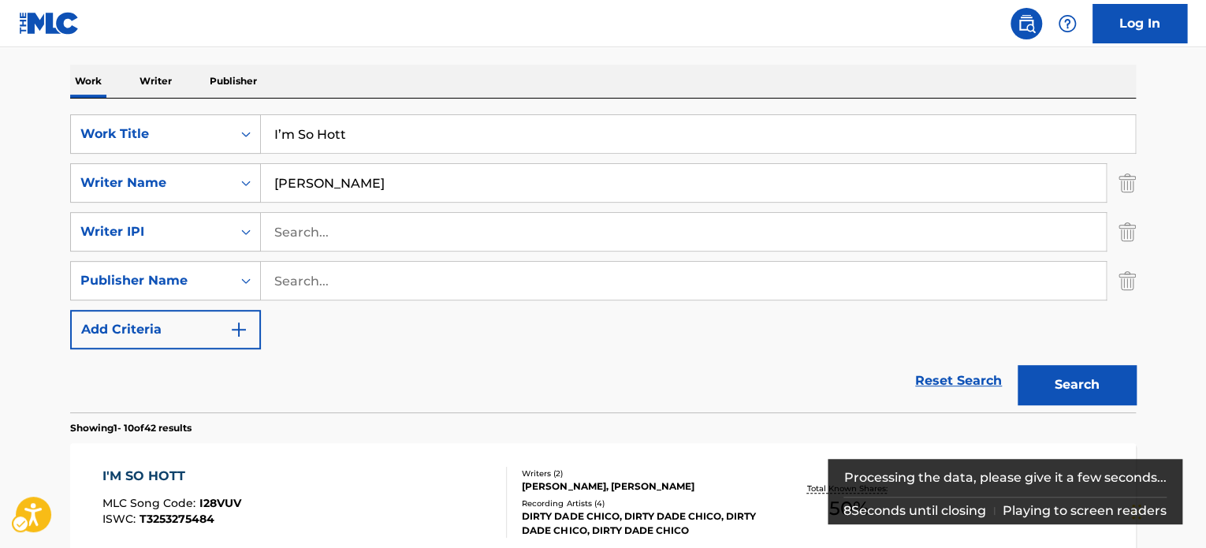
scroll to position [334, 0]
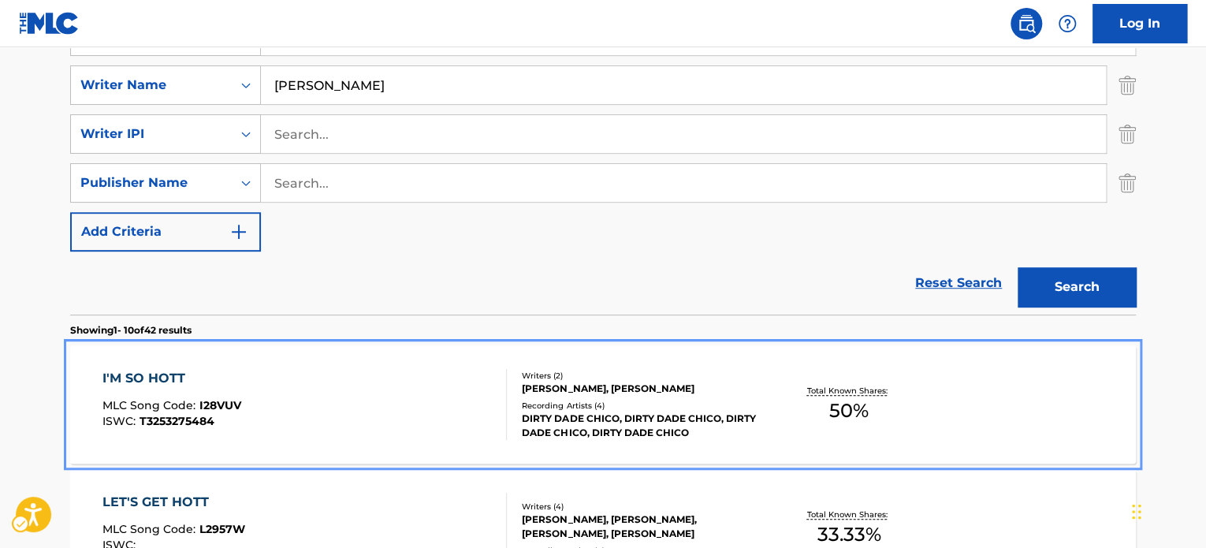
click at [413, 410] on div "I'M SO HOTT MLC Song Code : I28VUV ISWC : T3253275484" at bounding box center [304, 404] width 405 height 71
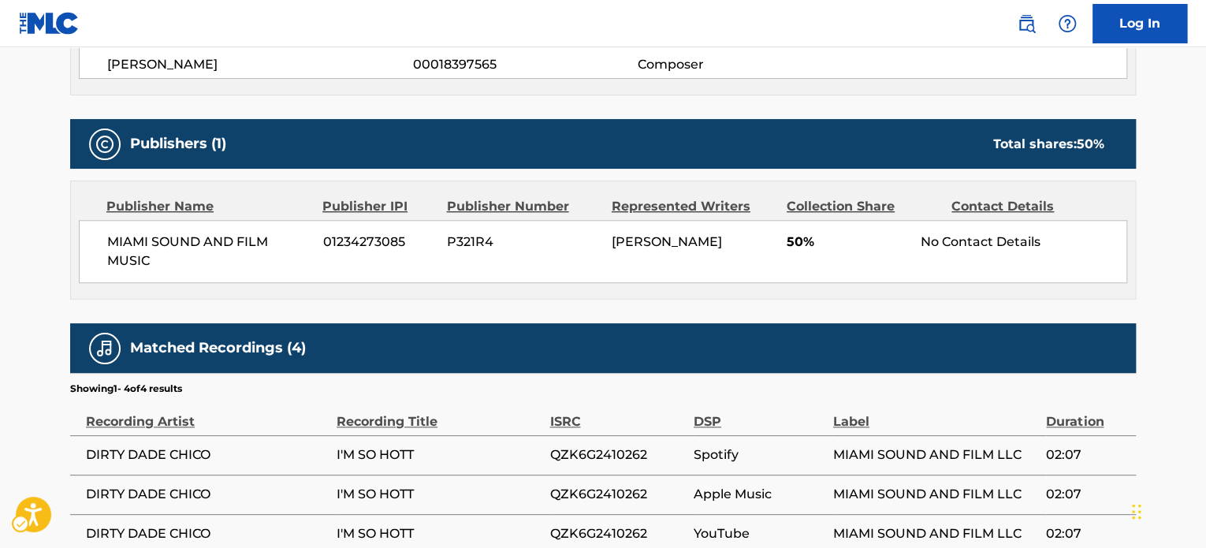
scroll to position [630, 0]
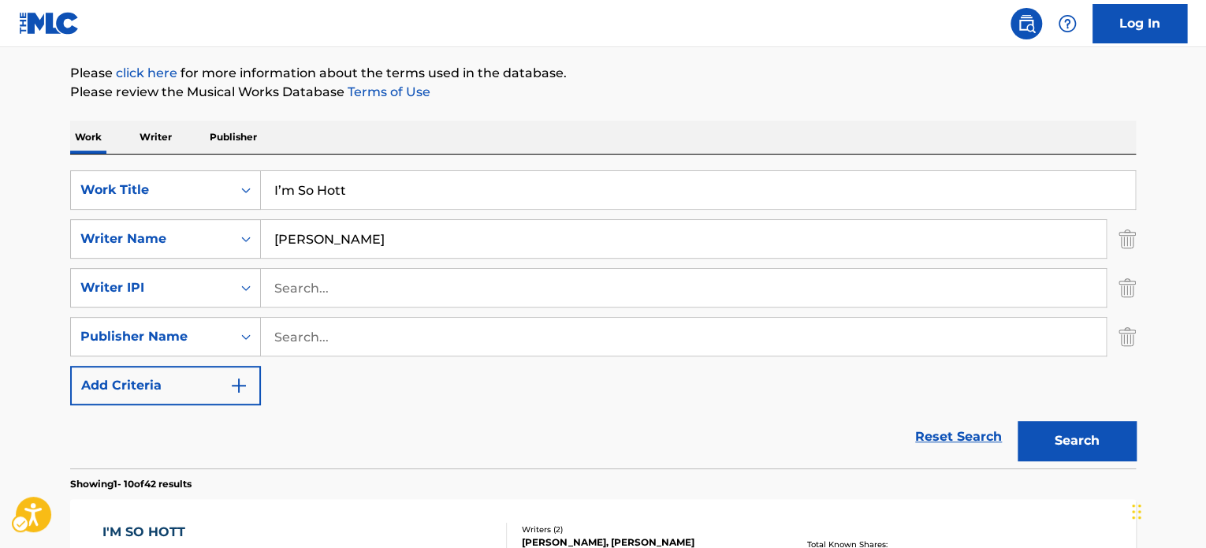
scroll to position [177, 0]
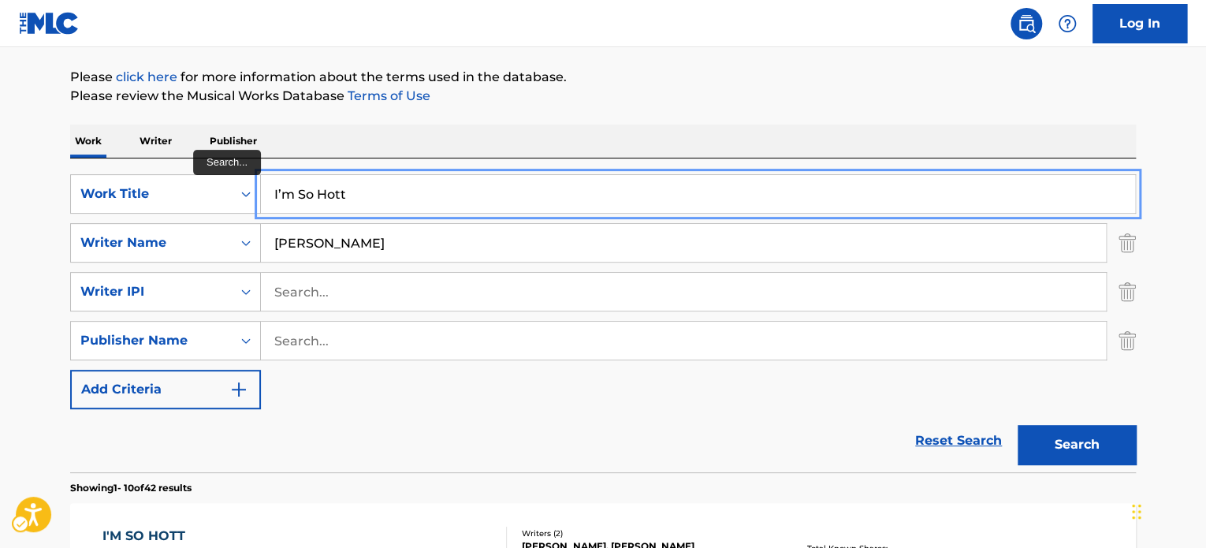
paste input "Best Of Thangs"
type input "Best Of Thangs"
drag, startPoint x: 653, startPoint y: 114, endPoint x: 901, endPoint y: 262, distance: 288.0
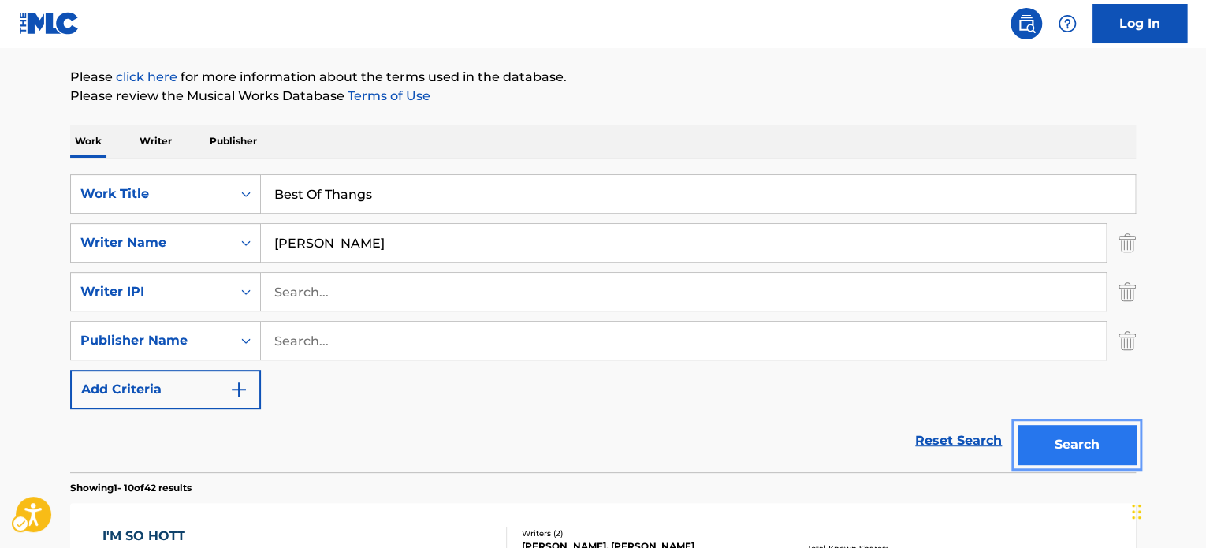
drag, startPoint x: 1090, startPoint y: 452, endPoint x: 411, endPoint y: 2, distance: 813.7
click at [1090, 451] on button "Search" at bounding box center [1076, 444] width 118 height 39
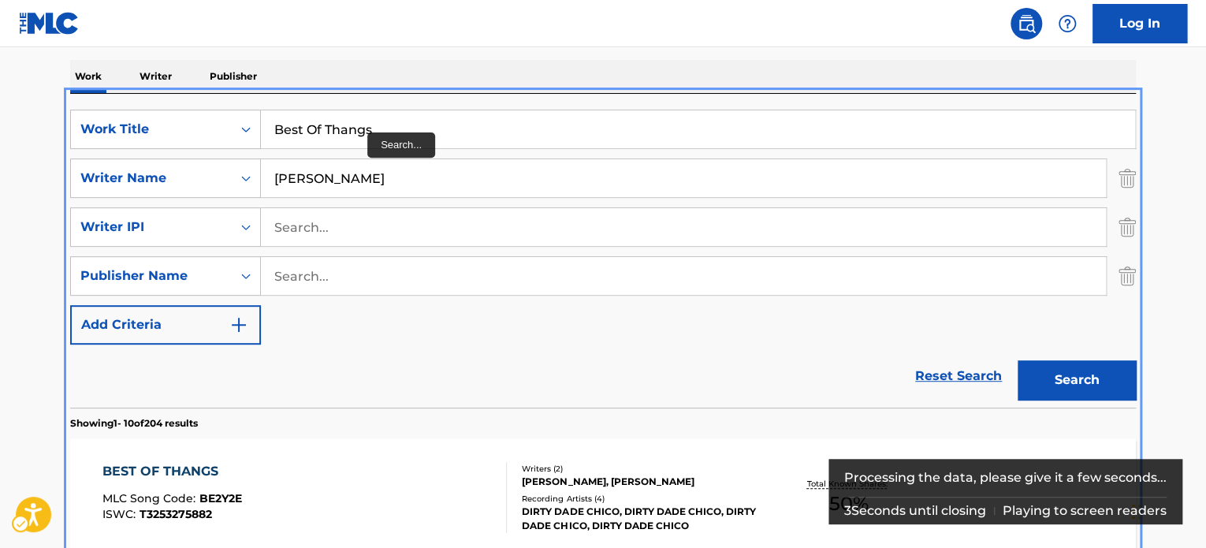
scroll to position [412, 0]
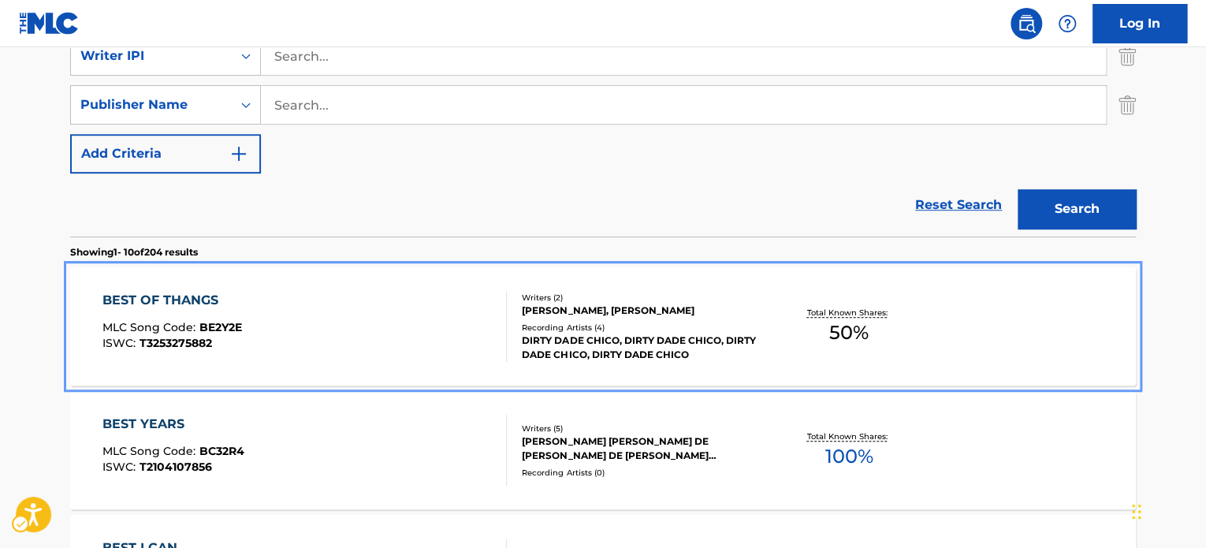
click at [344, 314] on div "BEST OF THANGS MLC Song Code : BE2Y2E ISWC : T3253275882" at bounding box center [304, 326] width 405 height 71
